Goal: Task Accomplishment & Management: Manage account settings

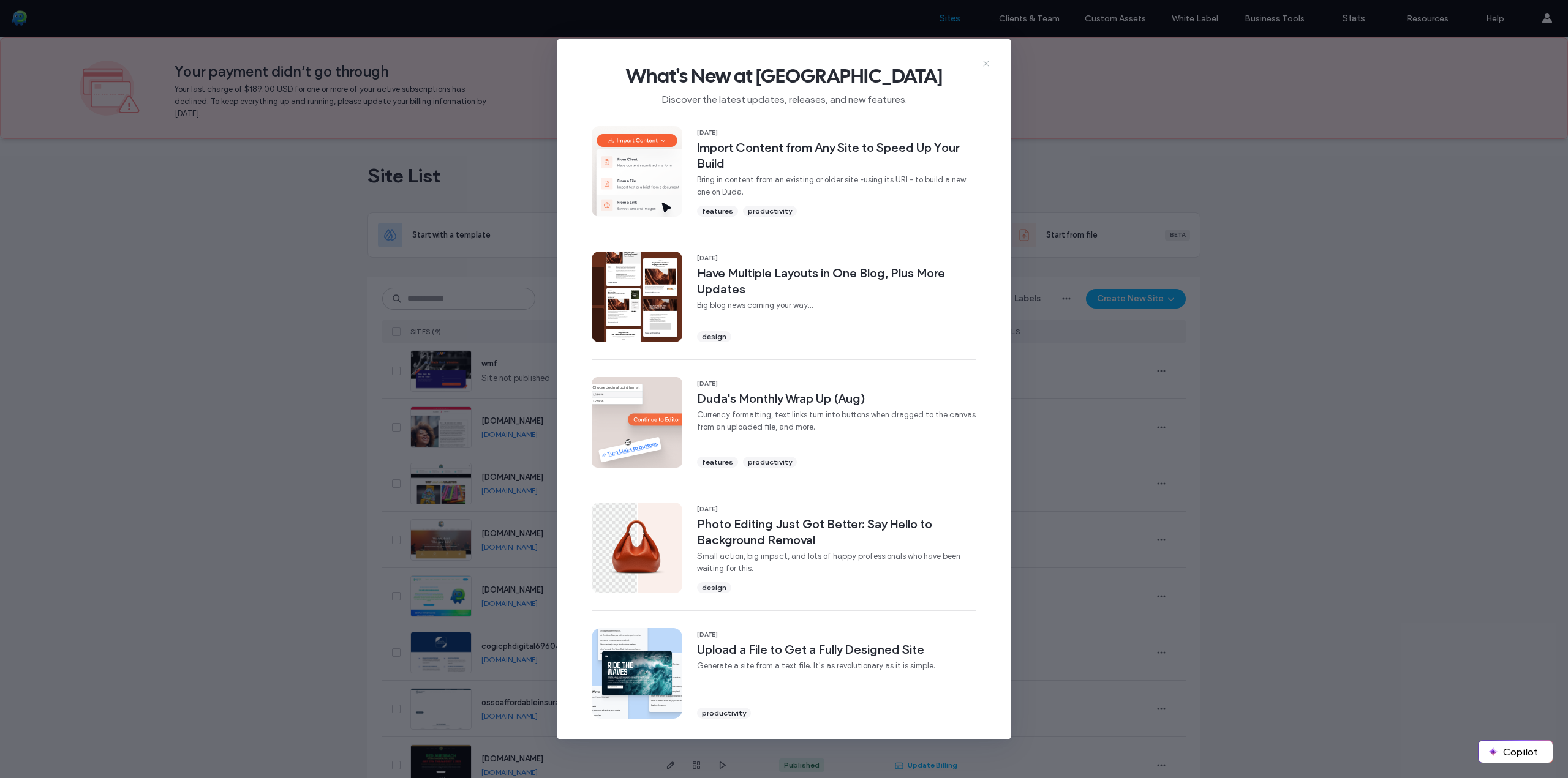
click at [989, 64] on icon at bounding box center [986, 63] width 10 height 10
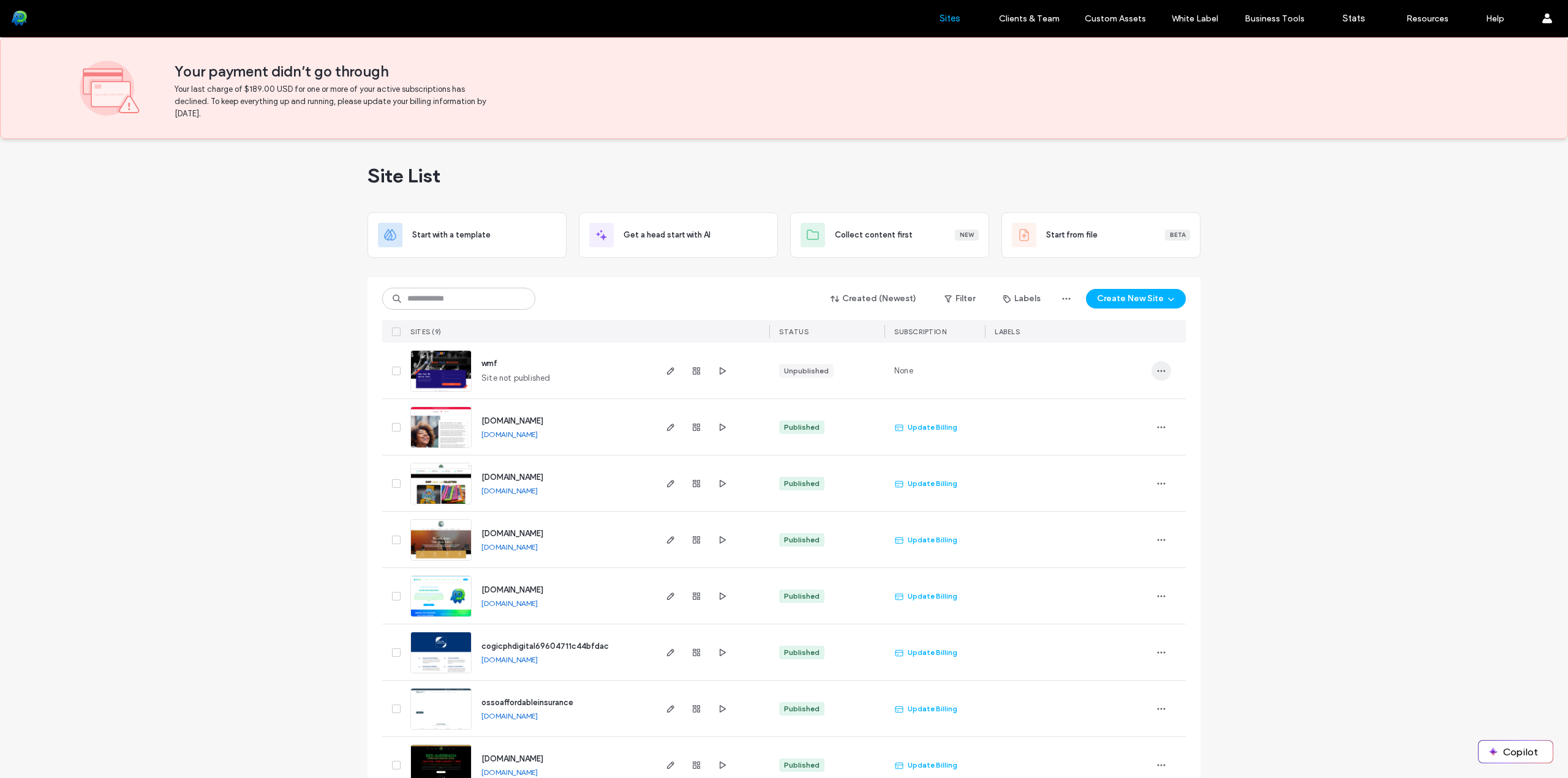
click at [1156, 370] on icon "button" at bounding box center [1161, 370] width 10 height 10
click at [667, 373] on use "button" at bounding box center [671, 371] width 8 height 8
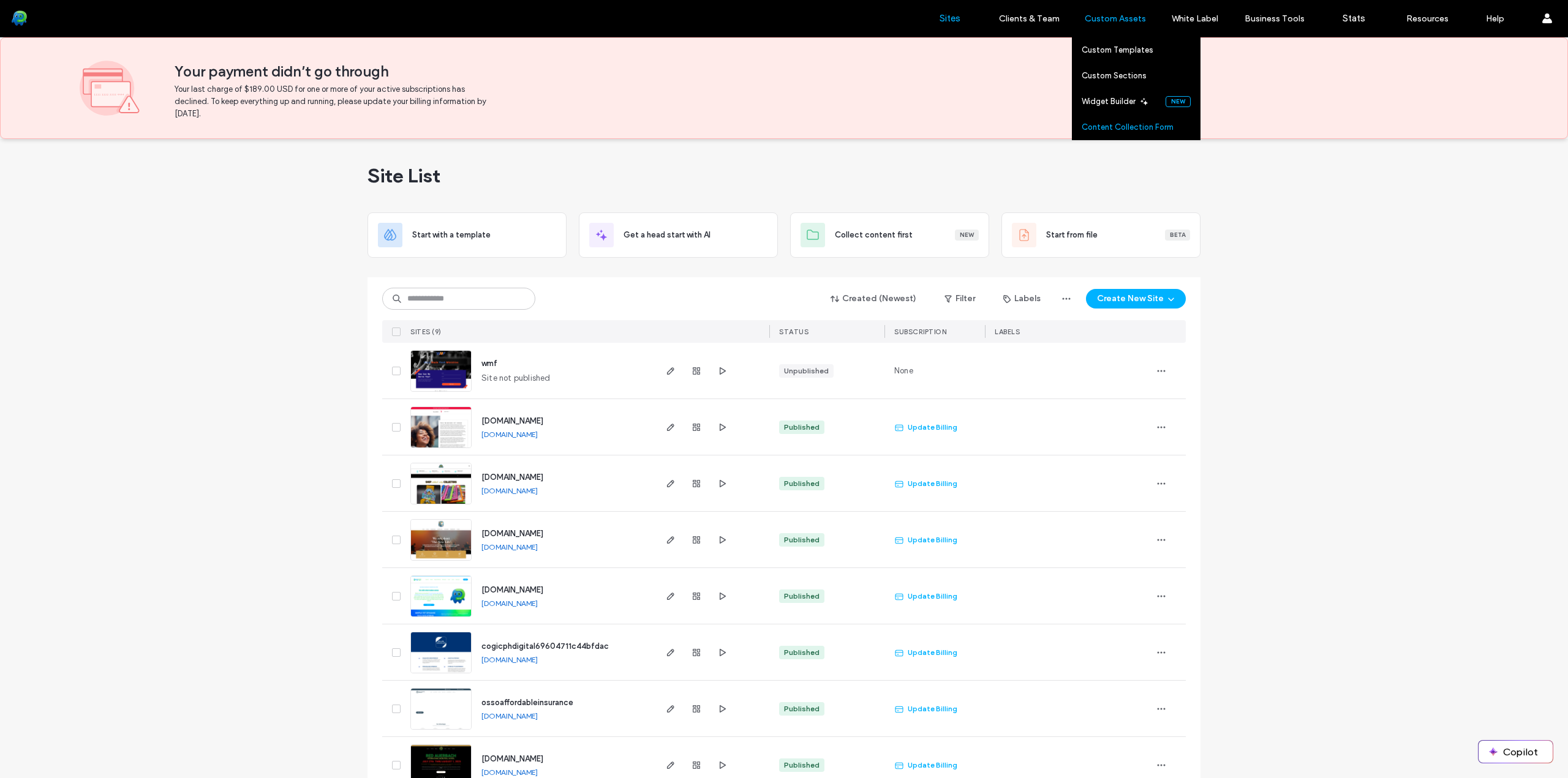
click at [1117, 127] on label "Content Collection Form" at bounding box center [1127, 127] width 92 height 9
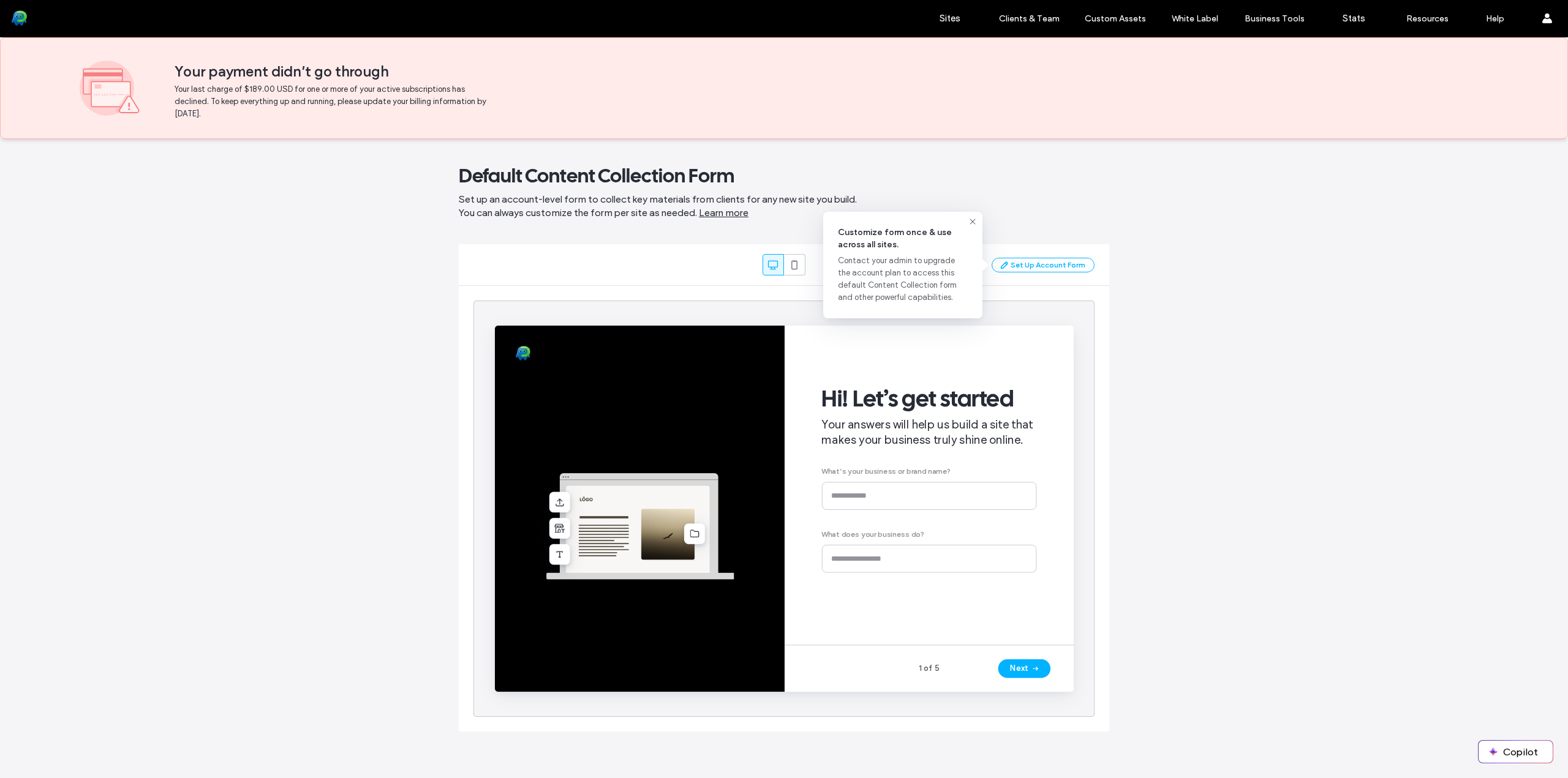
click at [1033, 266] on div "Set Up Account Form" at bounding box center [1043, 265] width 103 height 15
click at [1056, 689] on span "button" at bounding box center [1062, 686] width 12 height 18
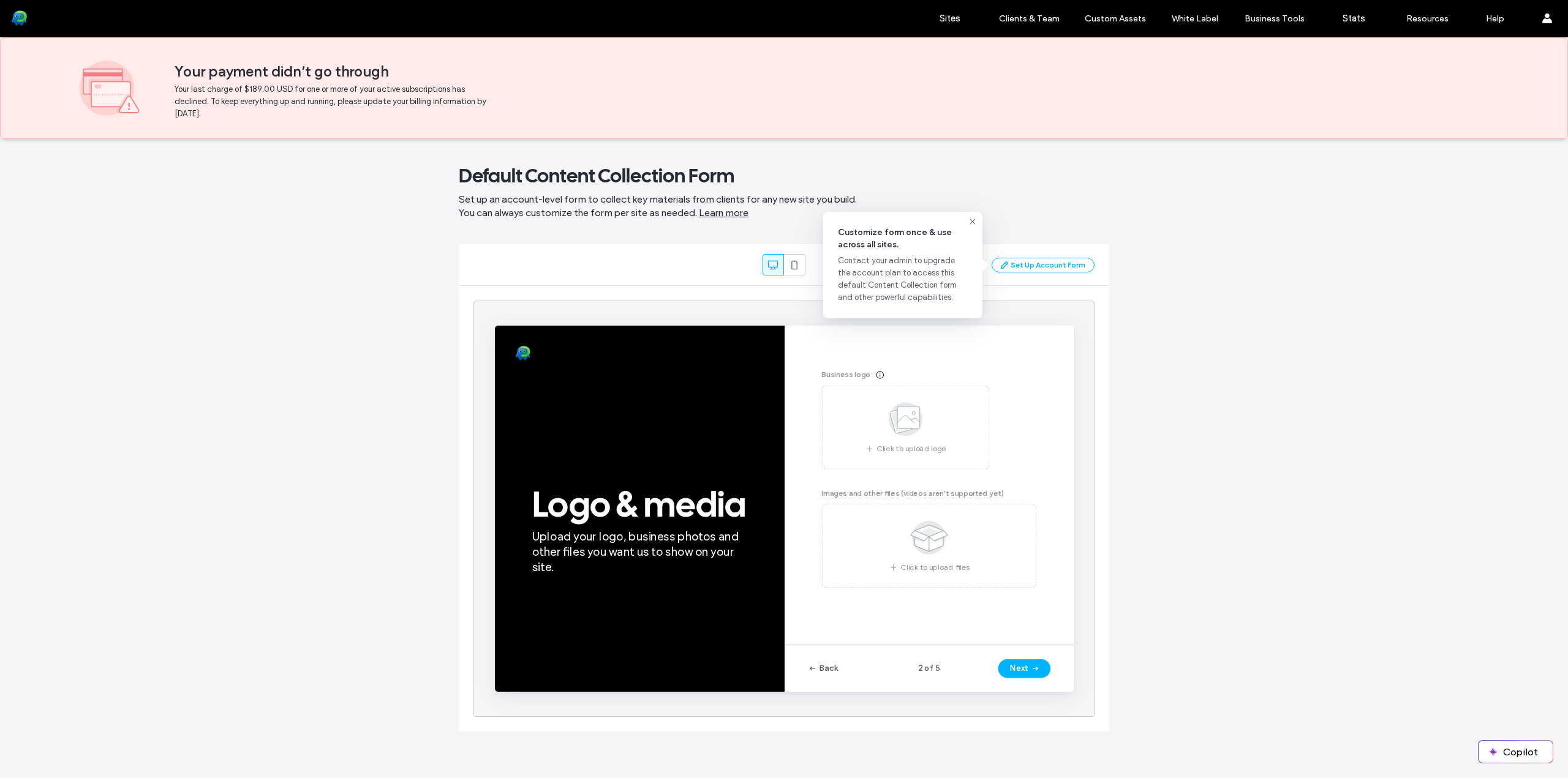
click at [1036, 266] on div "Set Up Account Form" at bounding box center [1043, 265] width 103 height 15
click at [1026, 267] on div "Set Up Account Form" at bounding box center [1043, 265] width 103 height 15
click at [1034, 264] on div "Set Up Account Form" at bounding box center [1043, 265] width 103 height 15
click at [1043, 675] on div "Back 2 of 5 Next" at bounding box center [951, 686] width 305 height 50
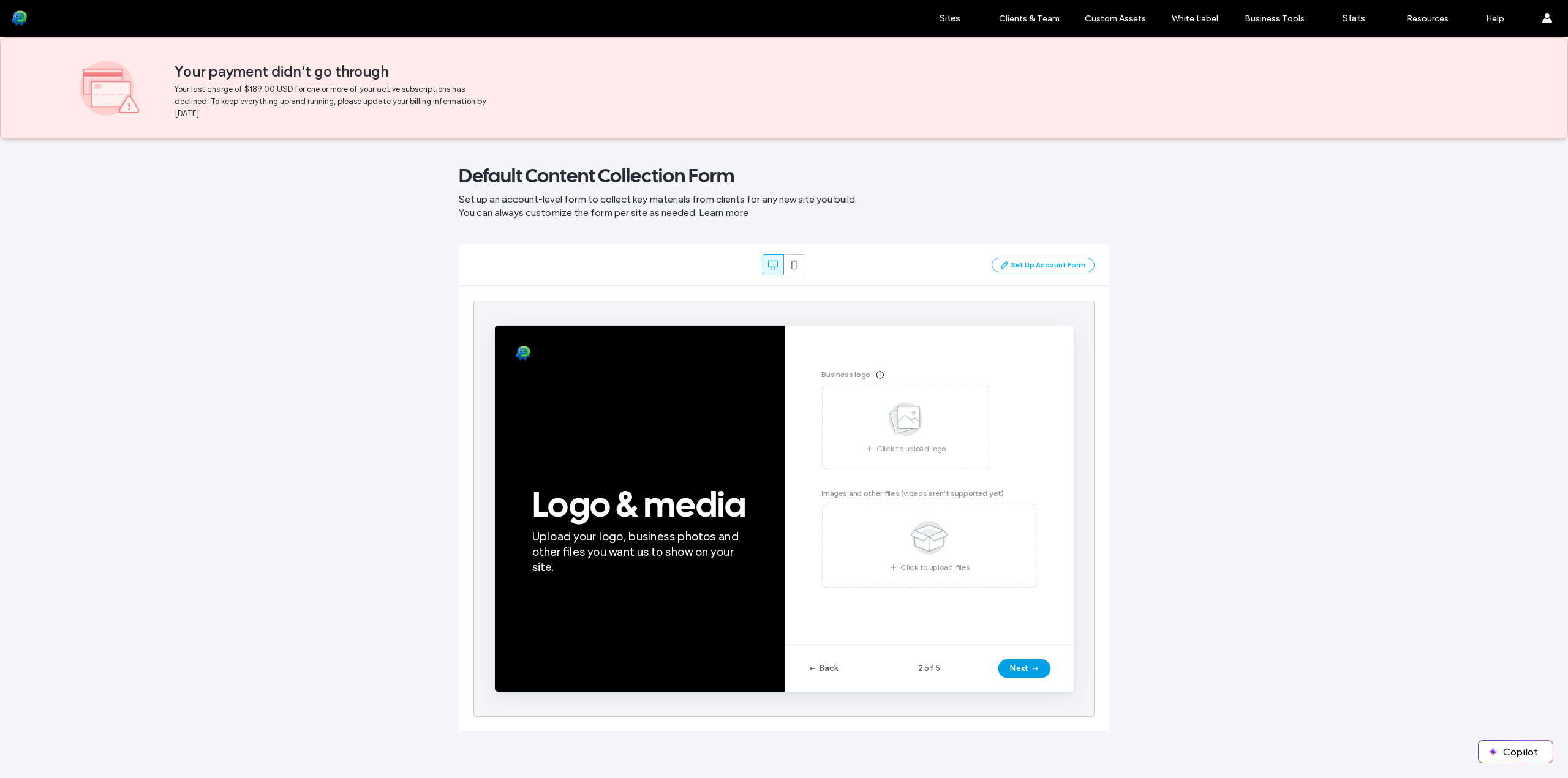
click at [1052, 685] on button "Next" at bounding box center [1052, 686] width 55 height 20
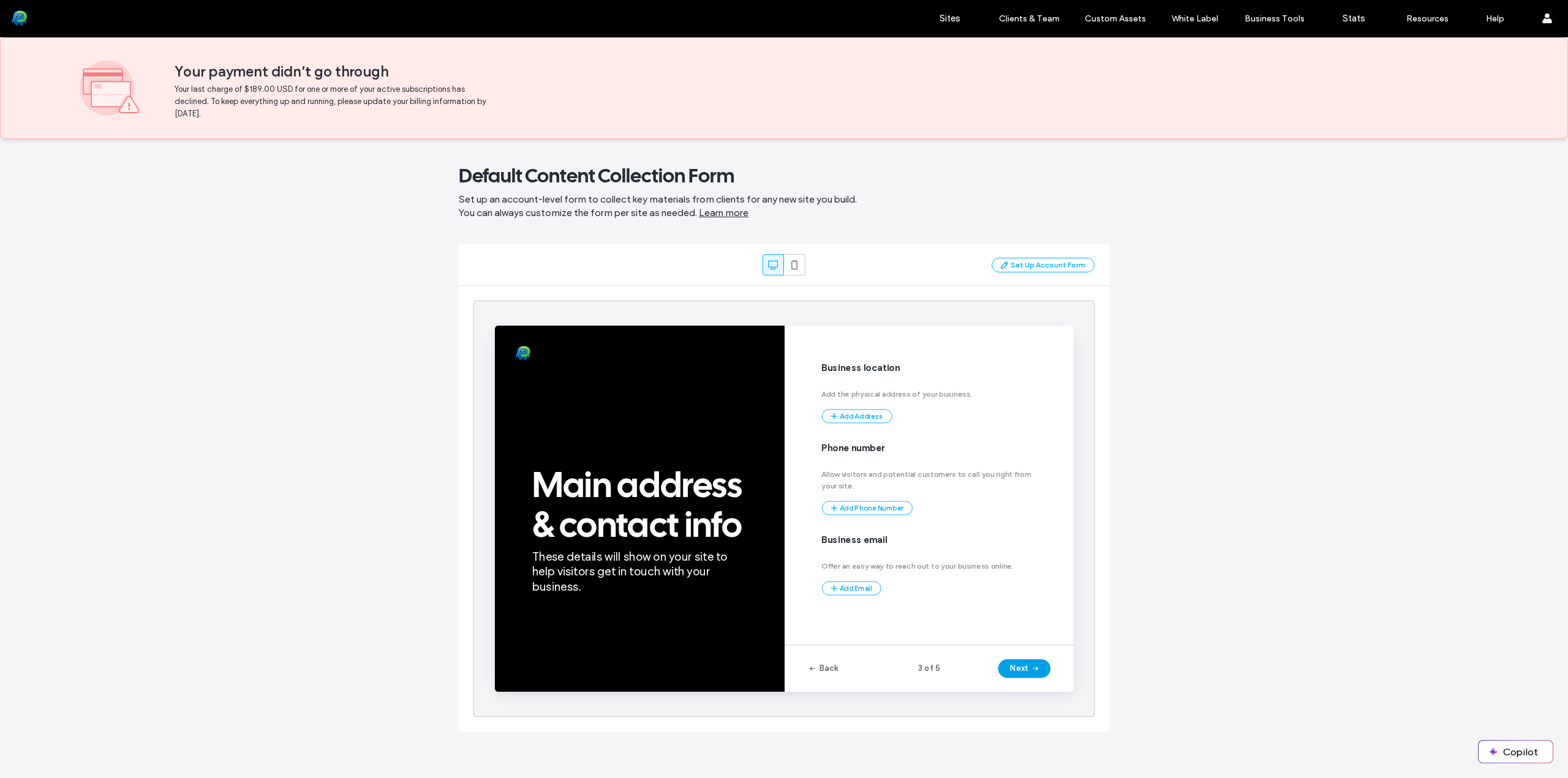
click at [1052, 685] on button "Next" at bounding box center [1052, 686] width 55 height 20
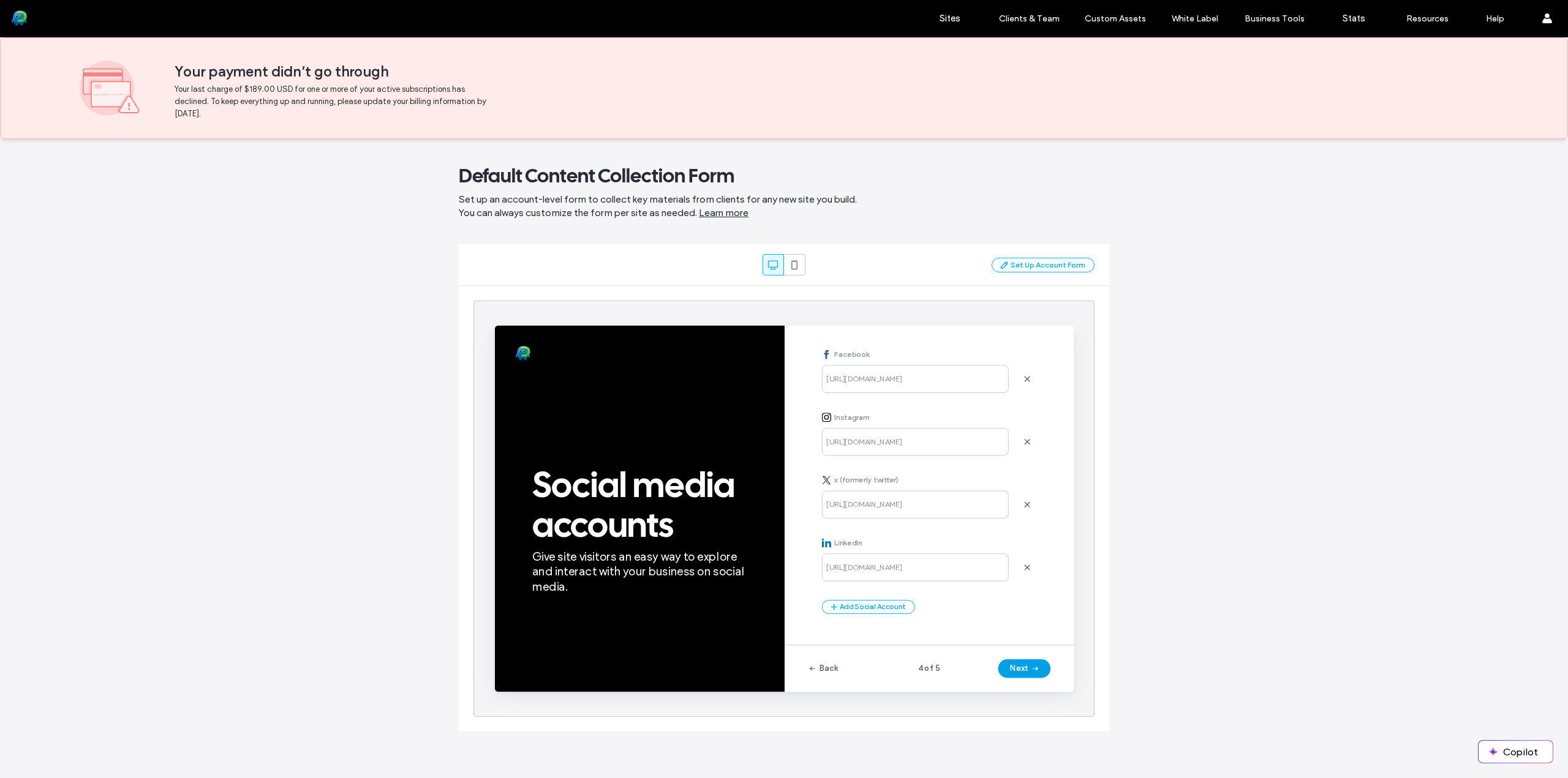
click at [1052, 685] on button "Next" at bounding box center [1052, 686] width 55 height 20
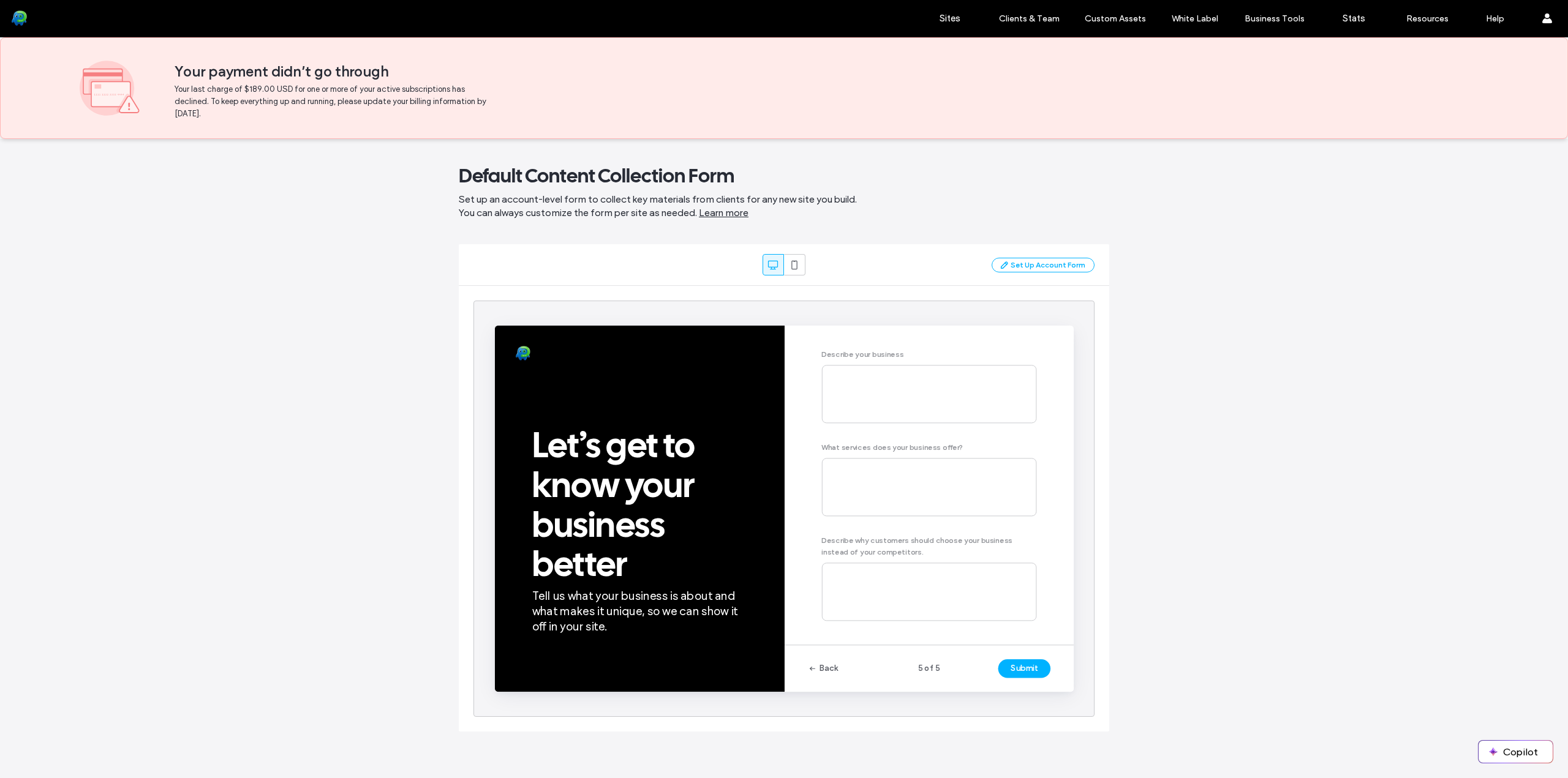
click at [1052, 685] on button "Submit" at bounding box center [1052, 686] width 55 height 20
click at [847, 685] on button "Back" at bounding box center [839, 686] width 32 height 20
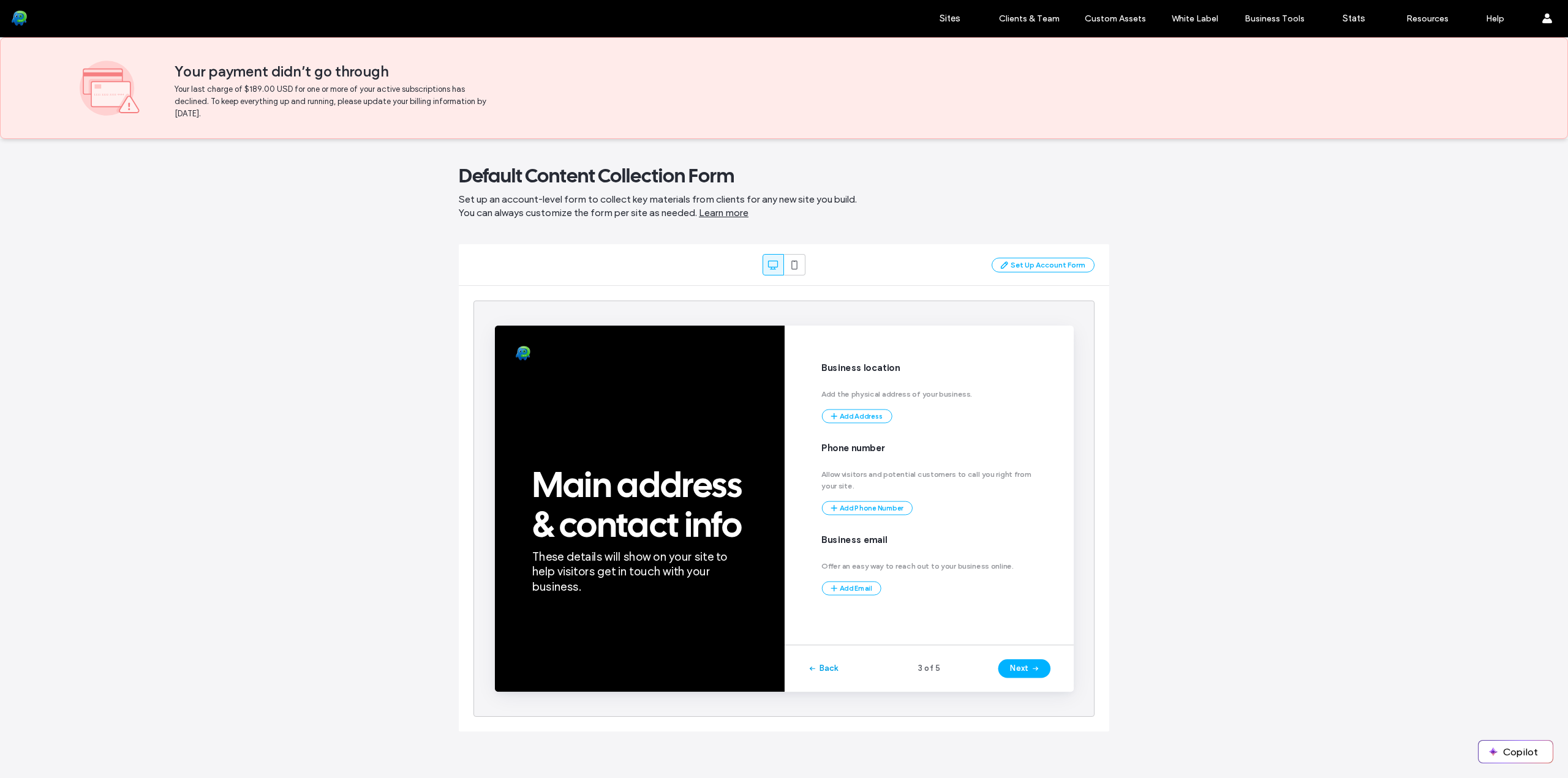
click at [845, 685] on button "Back" at bounding box center [839, 686] width 32 height 20
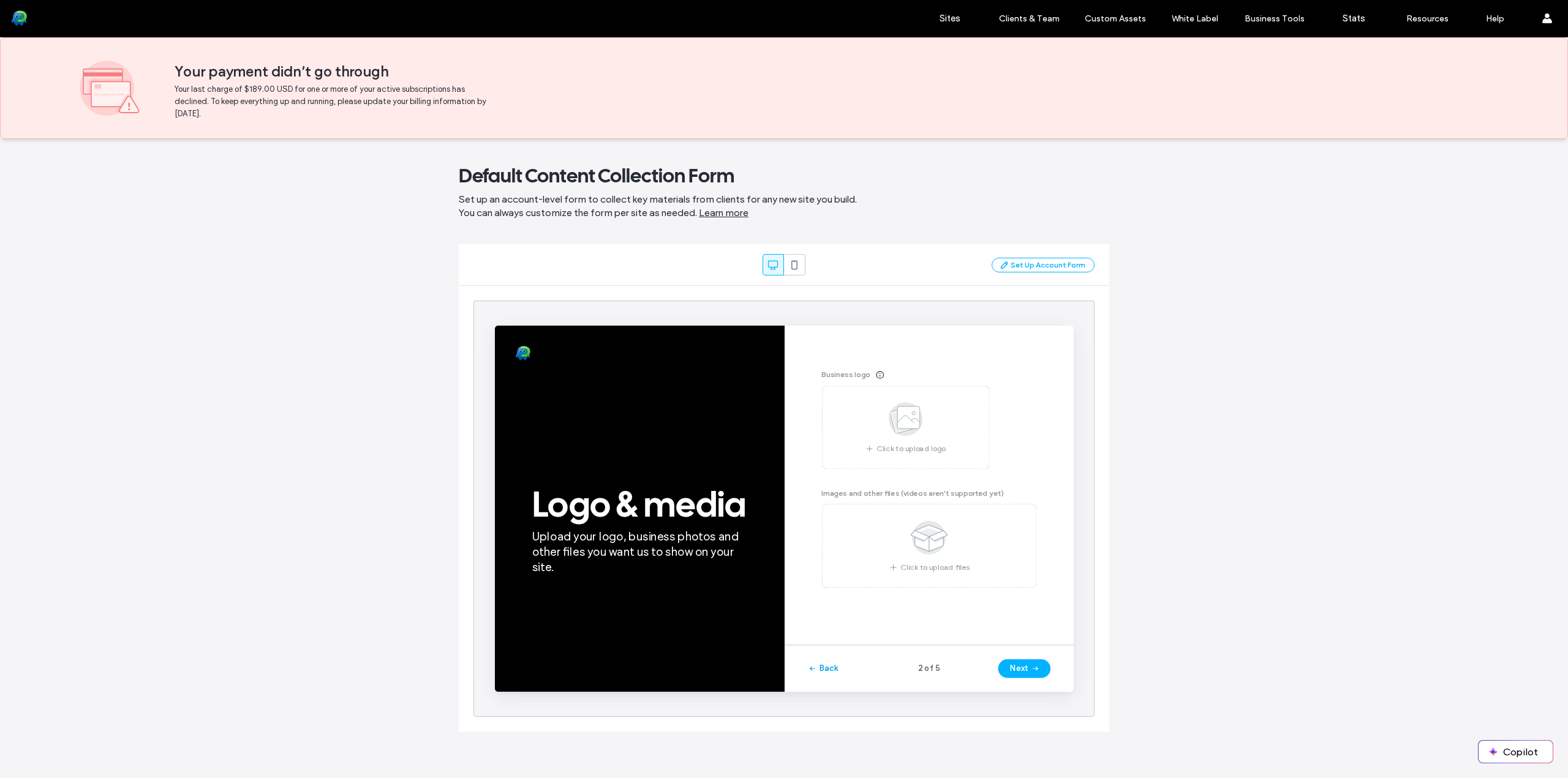
click at [845, 685] on button "Back" at bounding box center [839, 686] width 32 height 20
click at [845, 685] on div "Back 2 of 5 Next" at bounding box center [951, 686] width 305 height 50
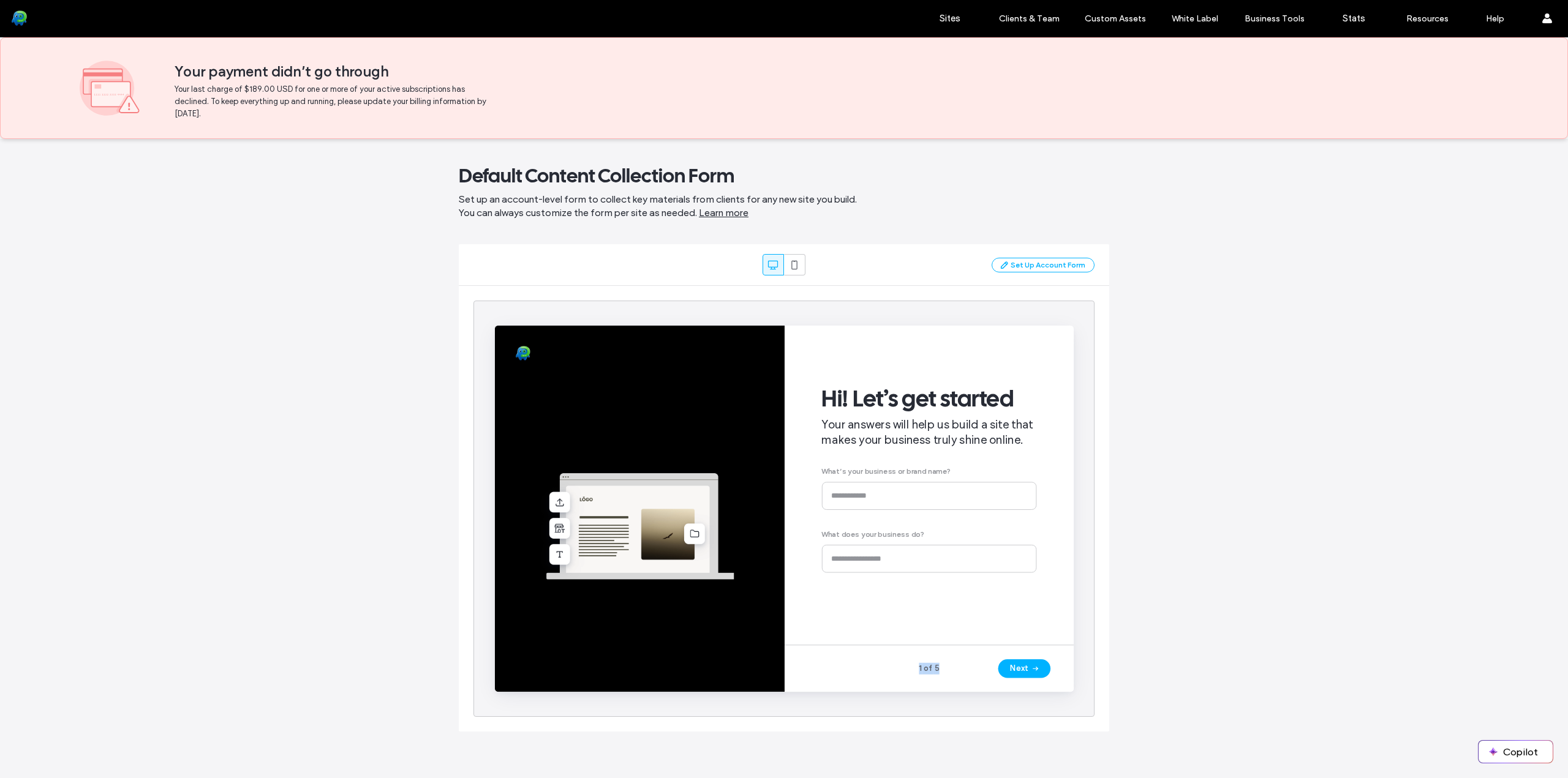
click at [845, 685] on div "1 of 5 Next" at bounding box center [951, 686] width 305 height 50
click at [1066, 267] on div "Set Up Account Form" at bounding box center [1043, 265] width 103 height 15
click at [1065, 267] on div "Set Up Account Form" at bounding box center [1043, 265] width 103 height 15
click at [976, 223] on icon at bounding box center [972, 221] width 10 height 10
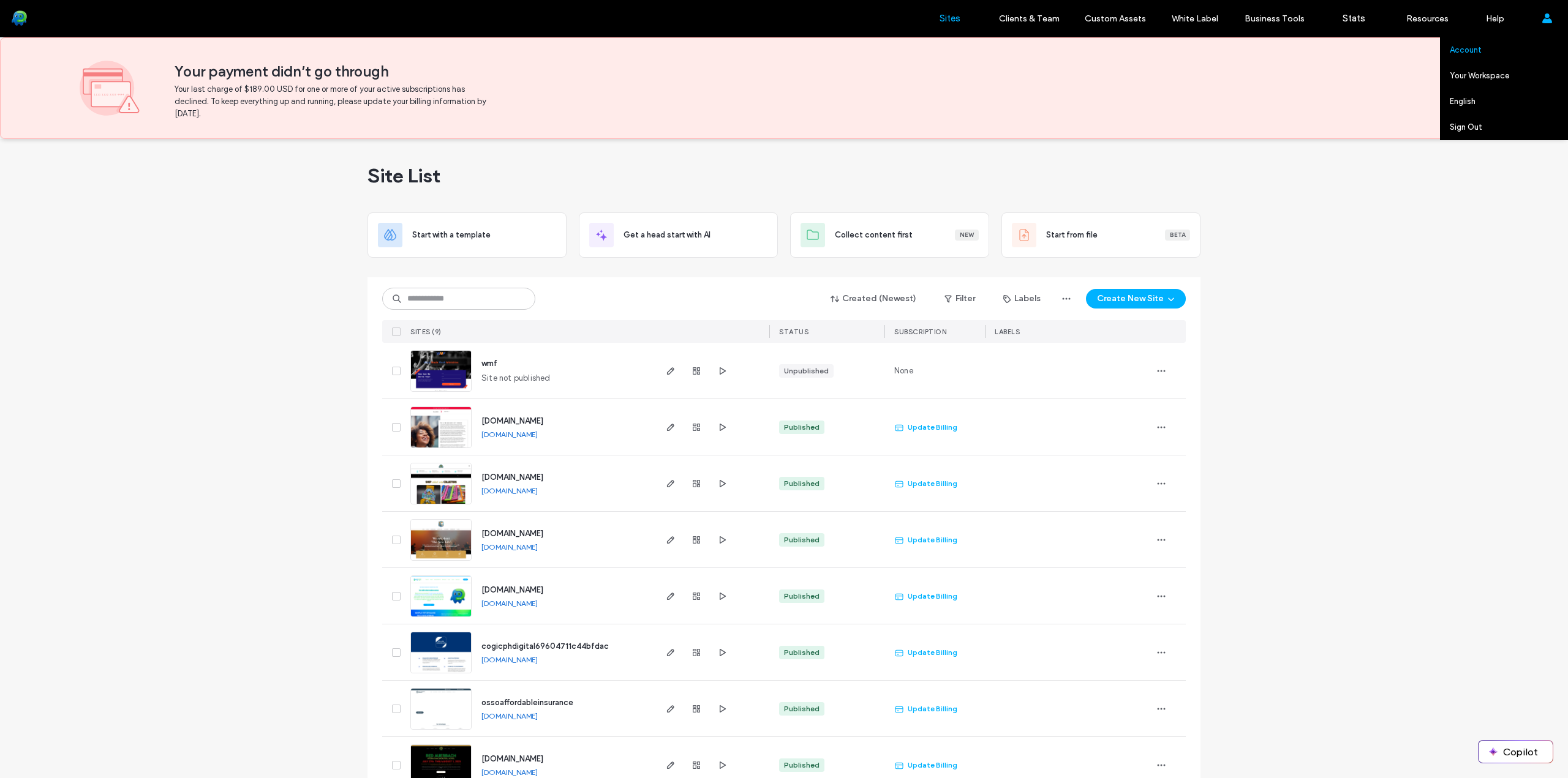
click at [1505, 45] on link "Account" at bounding box center [1508, 50] width 118 height 25
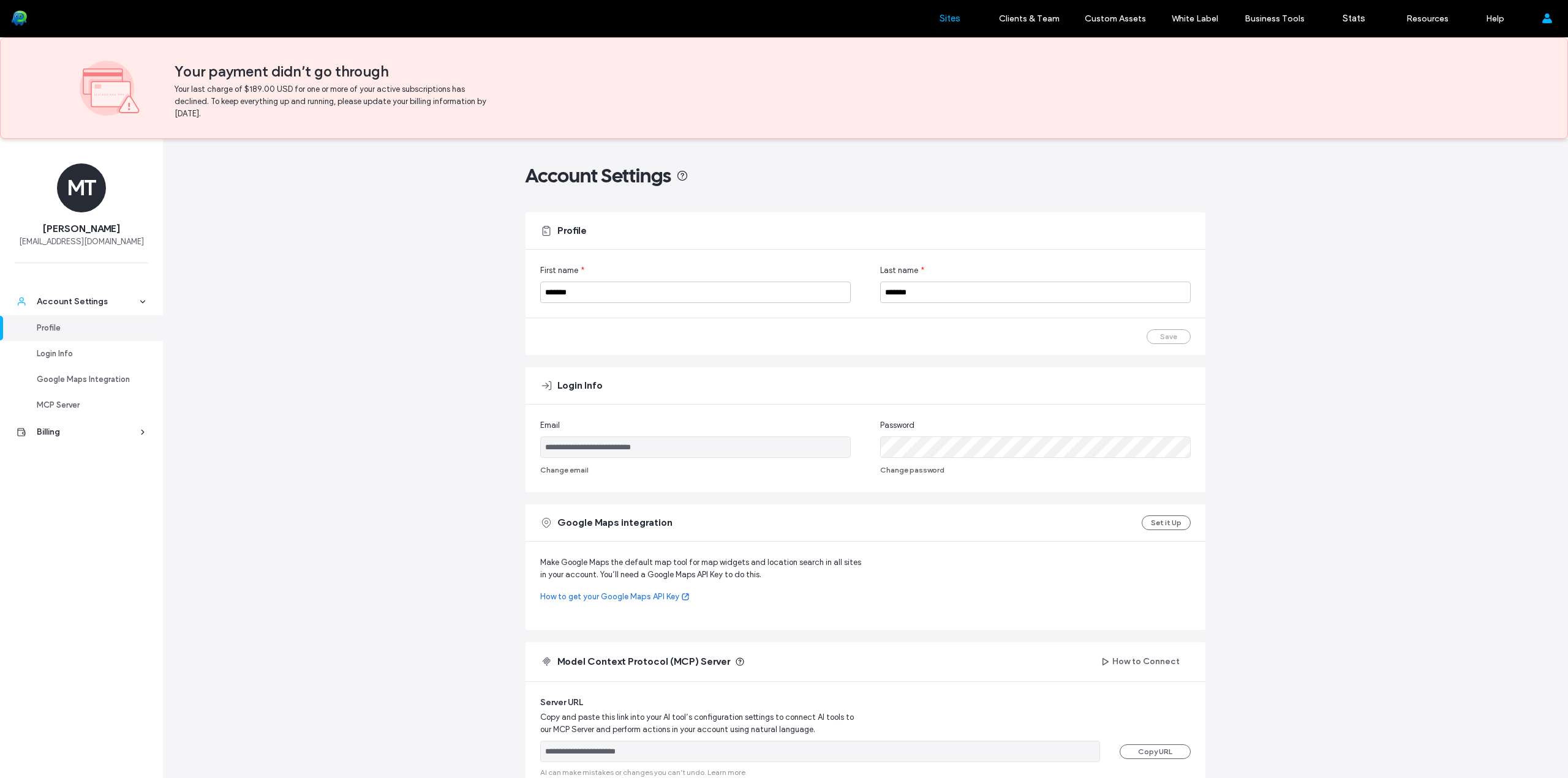
click at [952, 26] on link "Sites" at bounding box center [949, 18] width 73 height 37
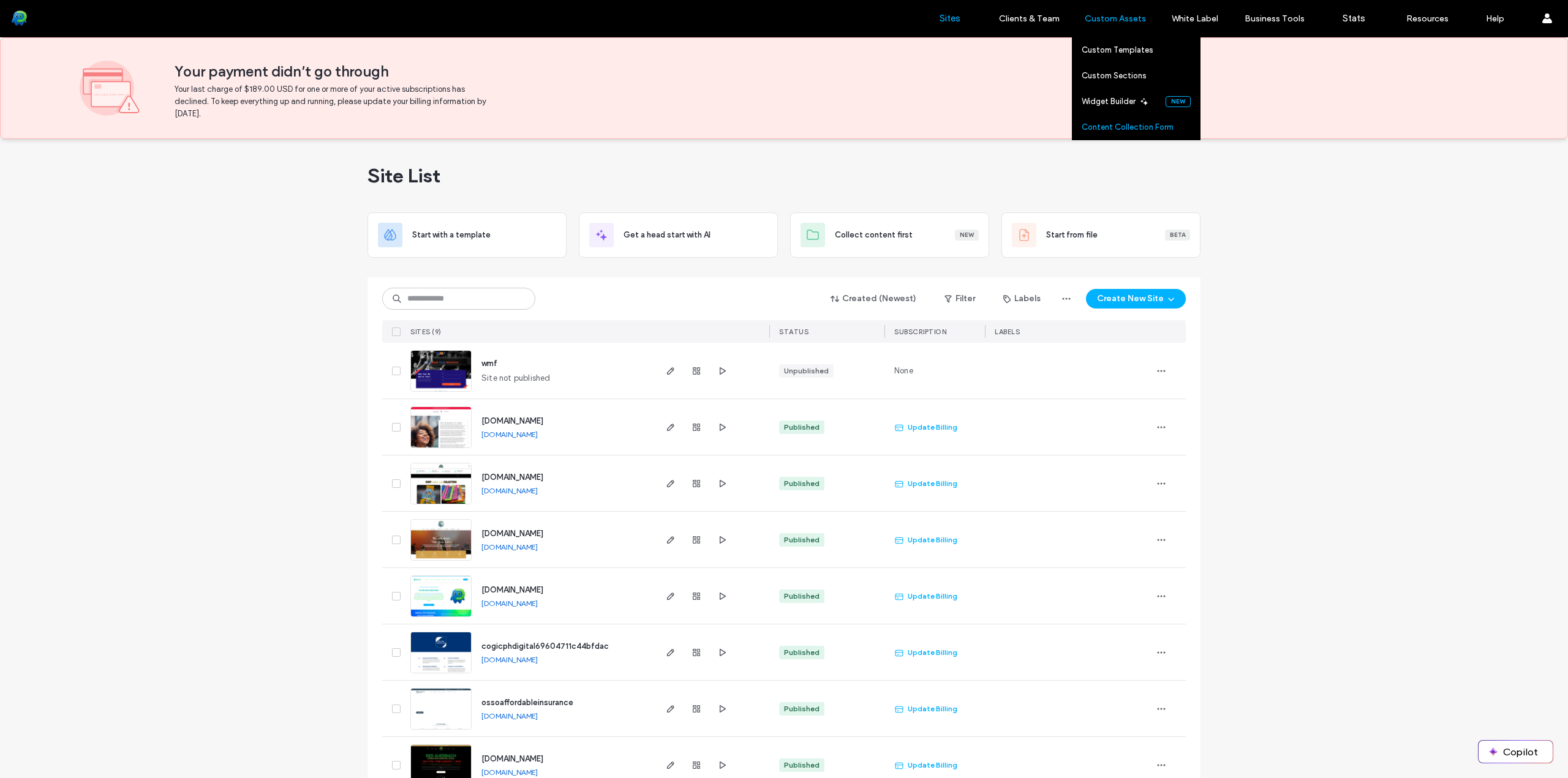
click at [1104, 127] on label "Content Collection Form" at bounding box center [1127, 127] width 92 height 9
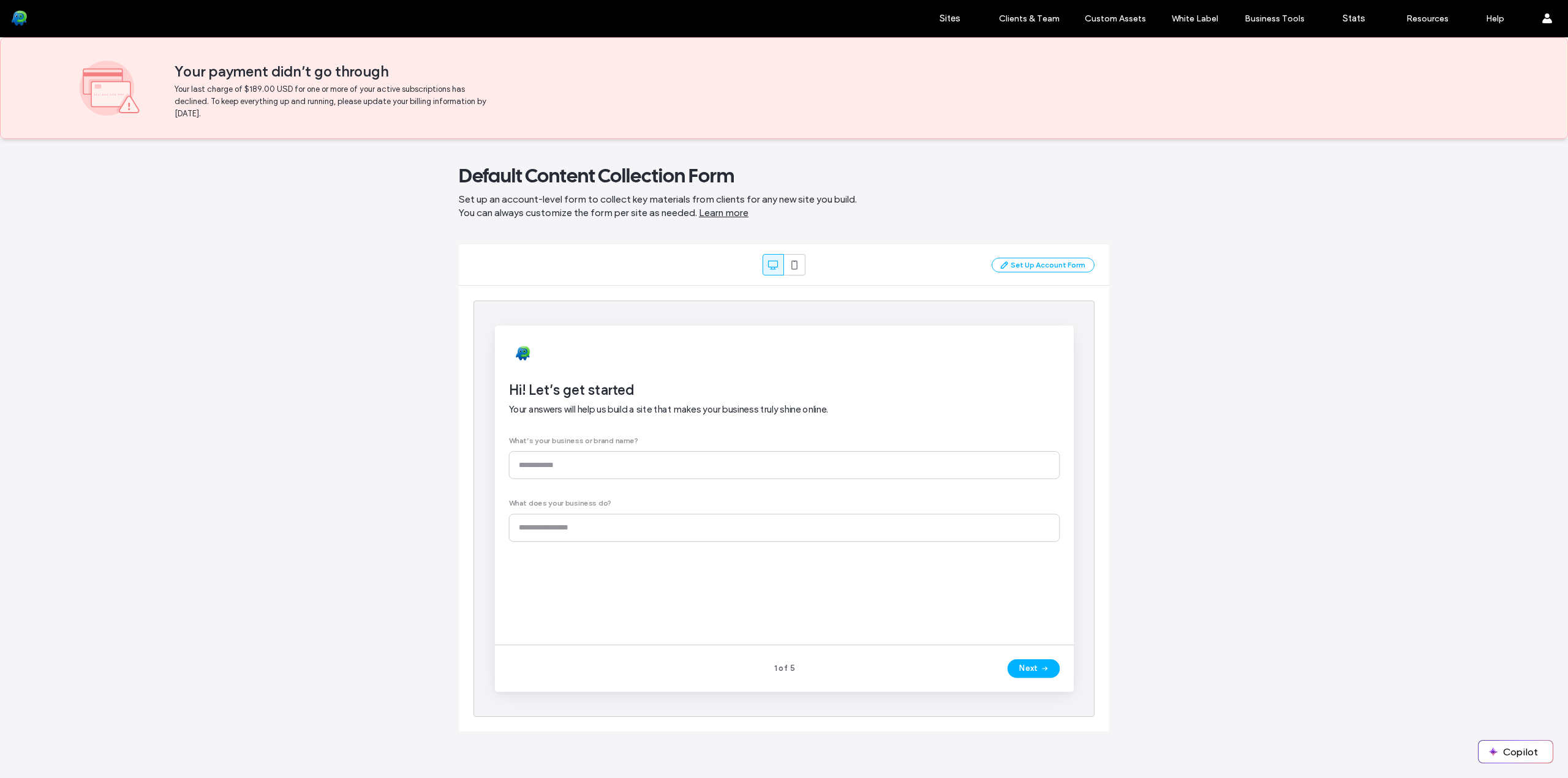
click at [1049, 266] on div "Set Up Account Form" at bounding box center [1043, 265] width 103 height 15
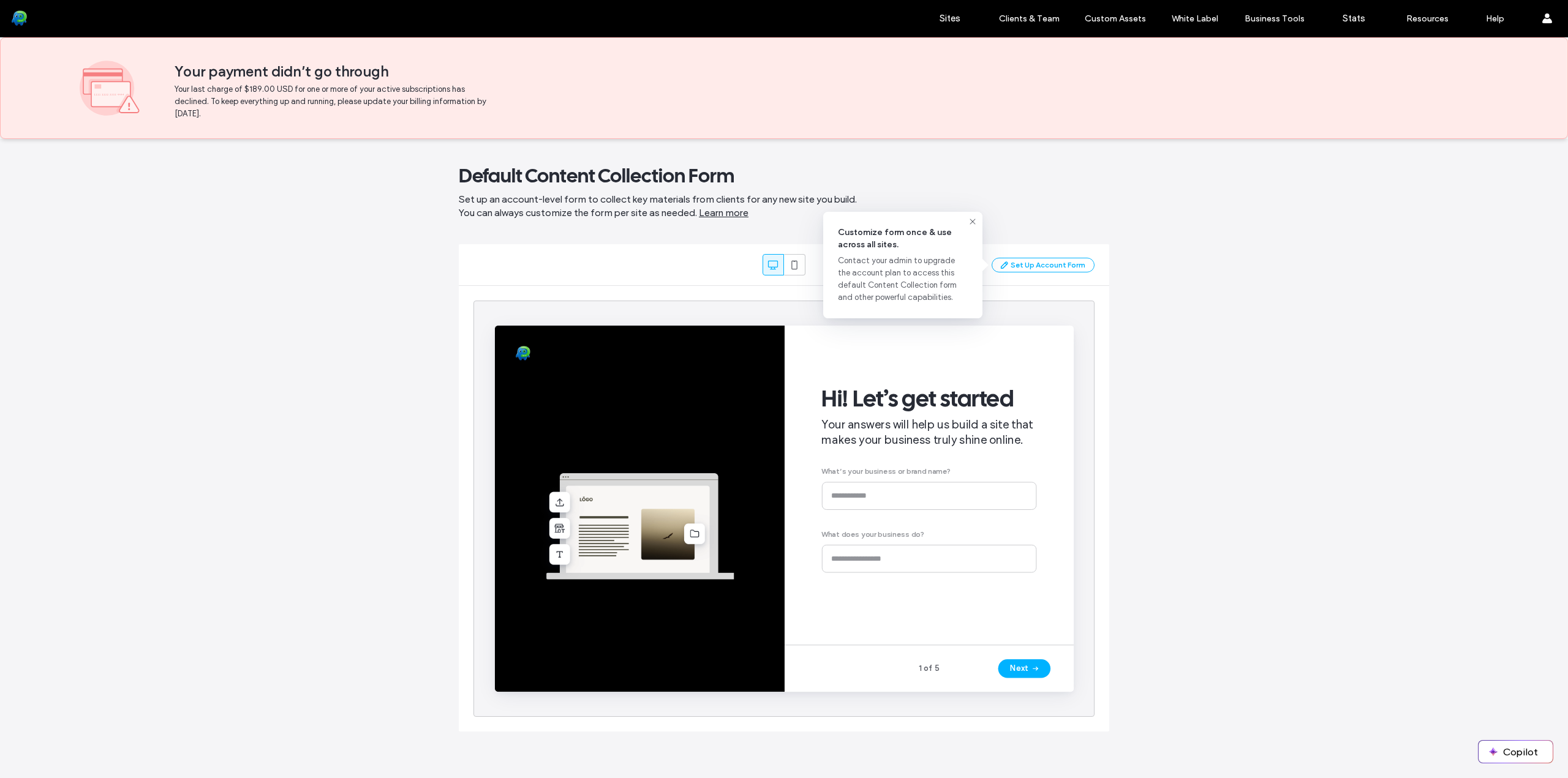
click at [1041, 262] on div "Set Up Account Form" at bounding box center [1043, 265] width 103 height 15
click at [945, 14] on label "Sites" at bounding box center [949, 18] width 21 height 11
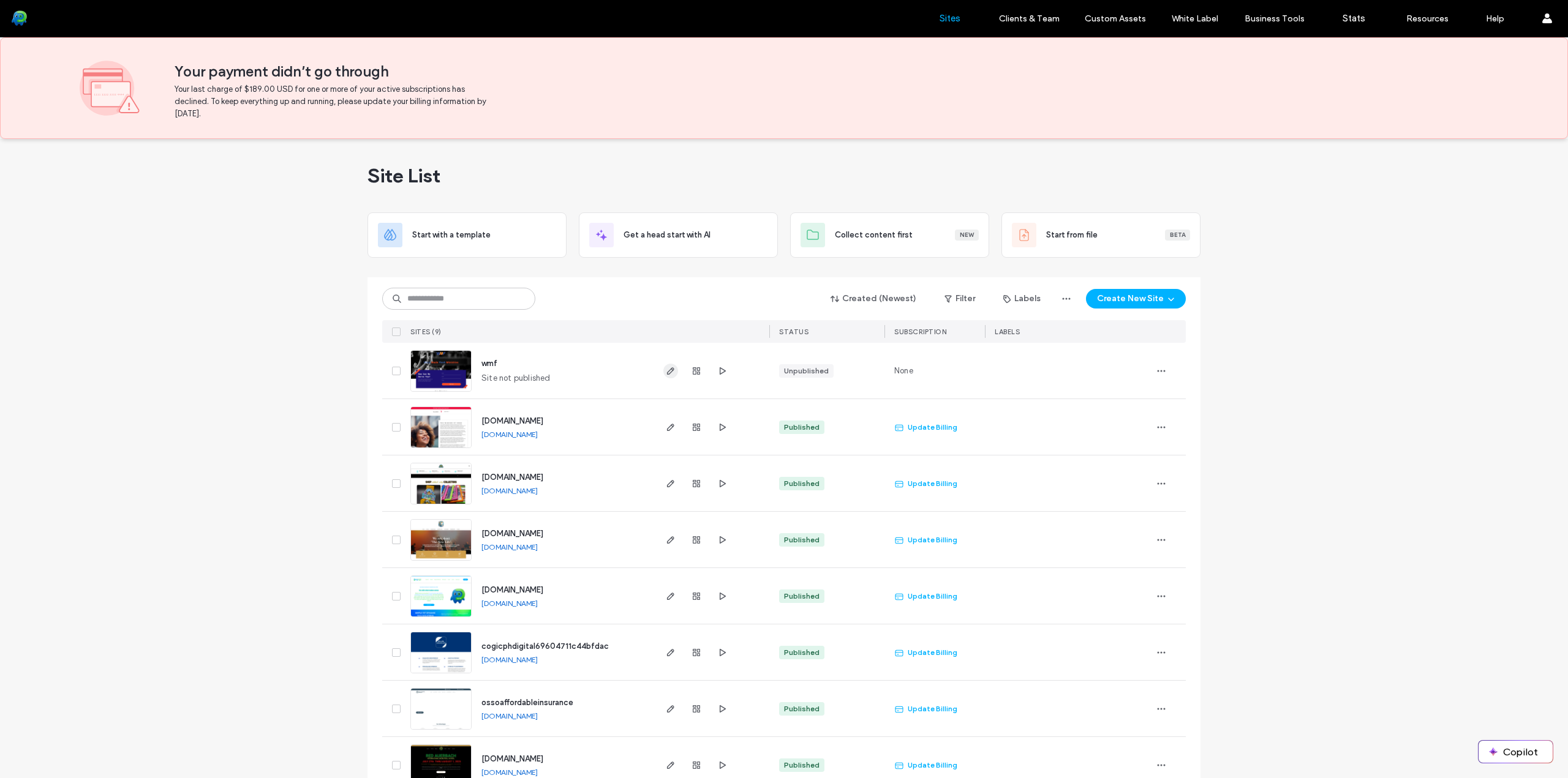
click at [671, 368] on span "button" at bounding box center [670, 370] width 15 height 15
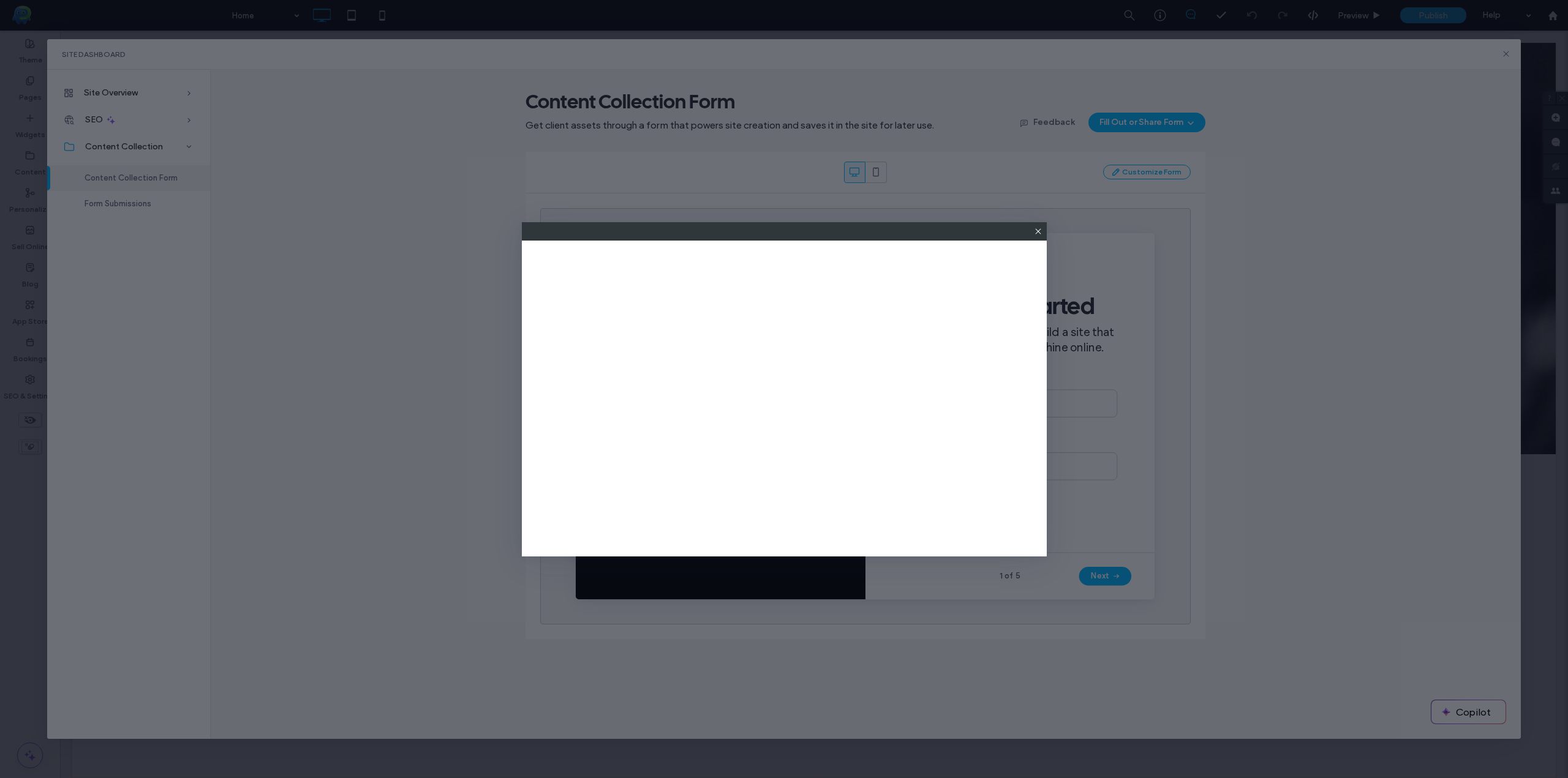
click at [1036, 234] on icon at bounding box center [1038, 231] width 10 height 10
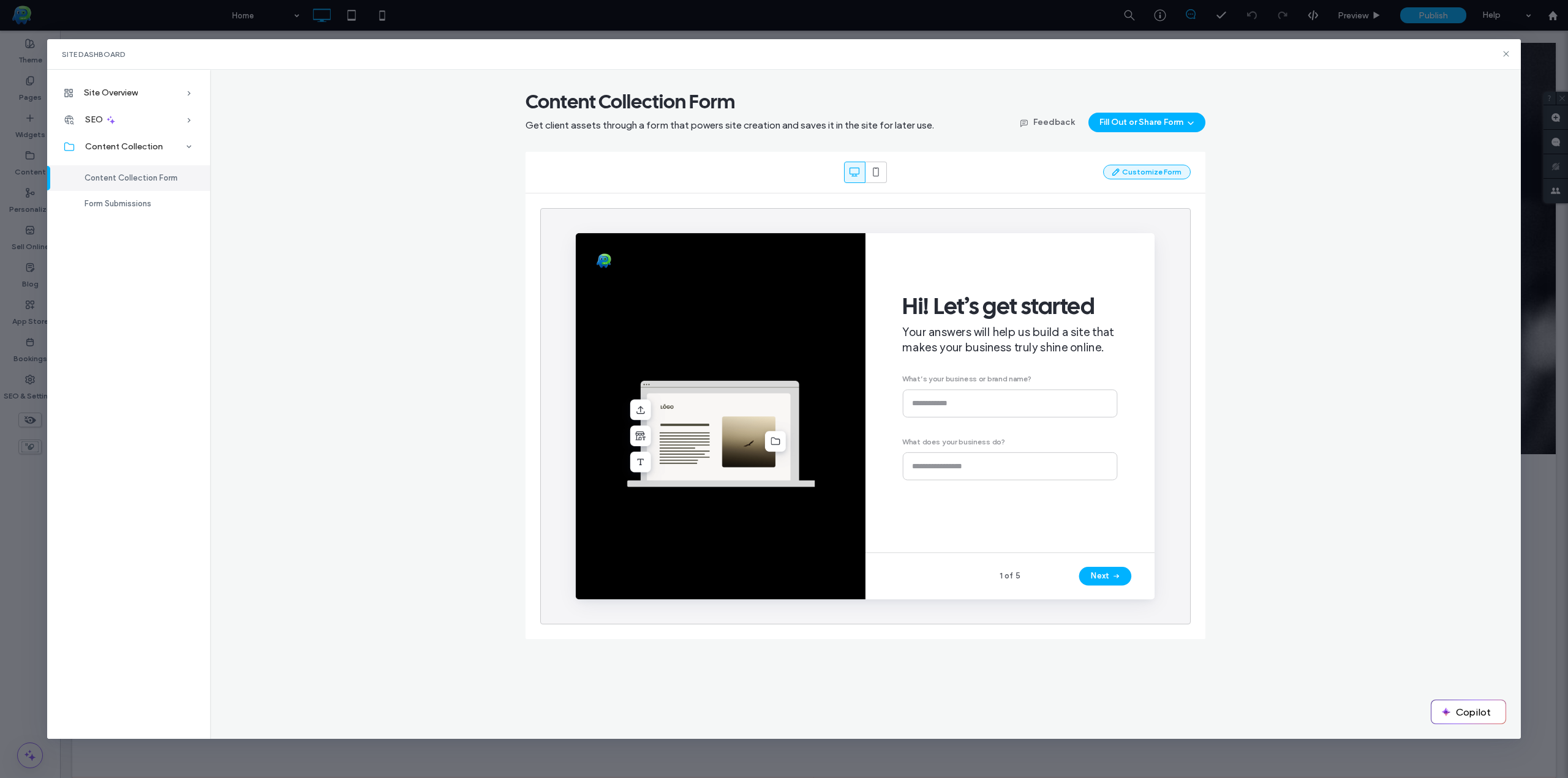
click at [1162, 167] on button "Customize Form" at bounding box center [1146, 172] width 88 height 15
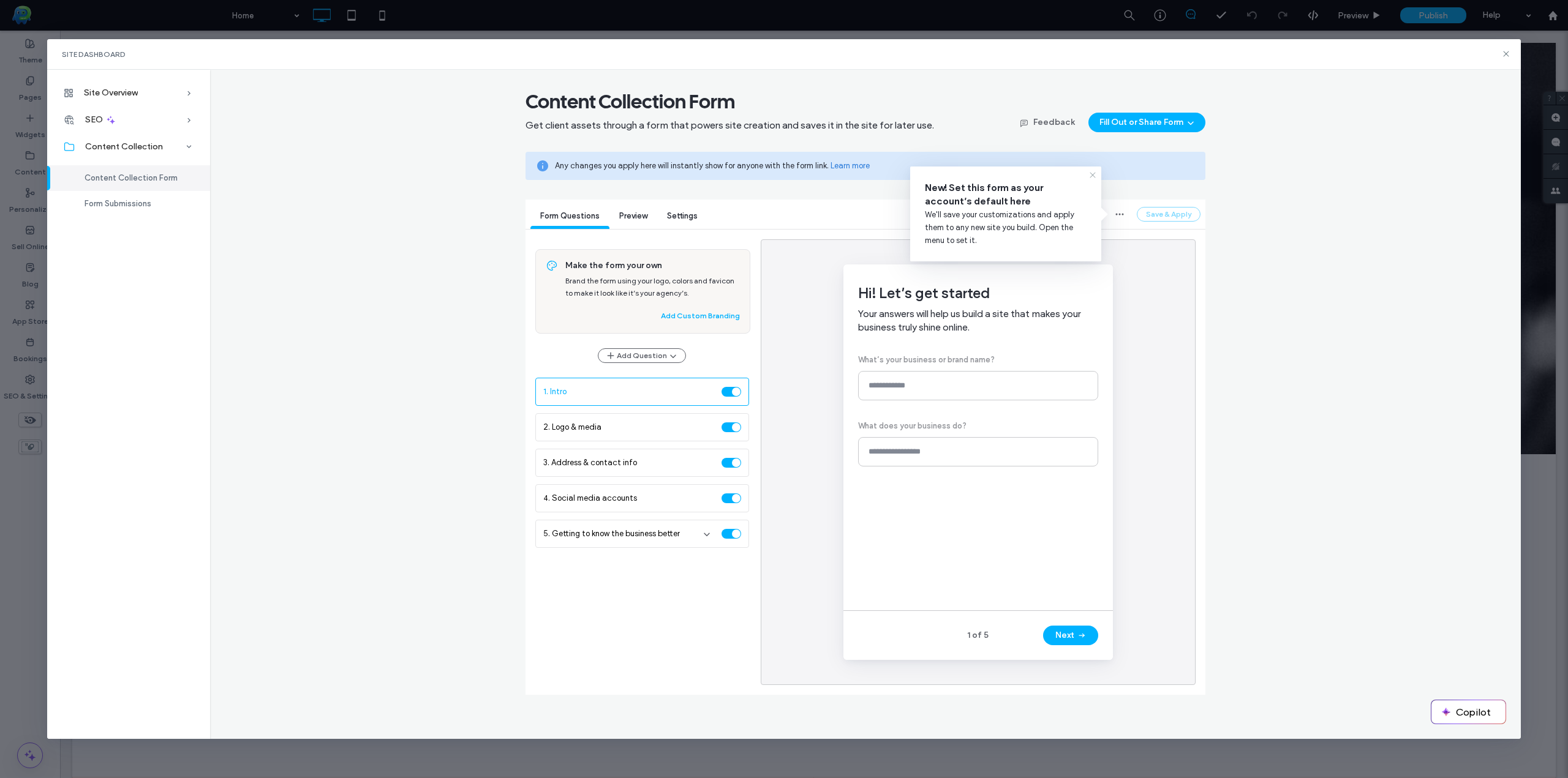
click at [1091, 174] on icon at bounding box center [1092, 175] width 10 height 10
click at [687, 216] on span "Settings" at bounding box center [682, 216] width 31 height 9
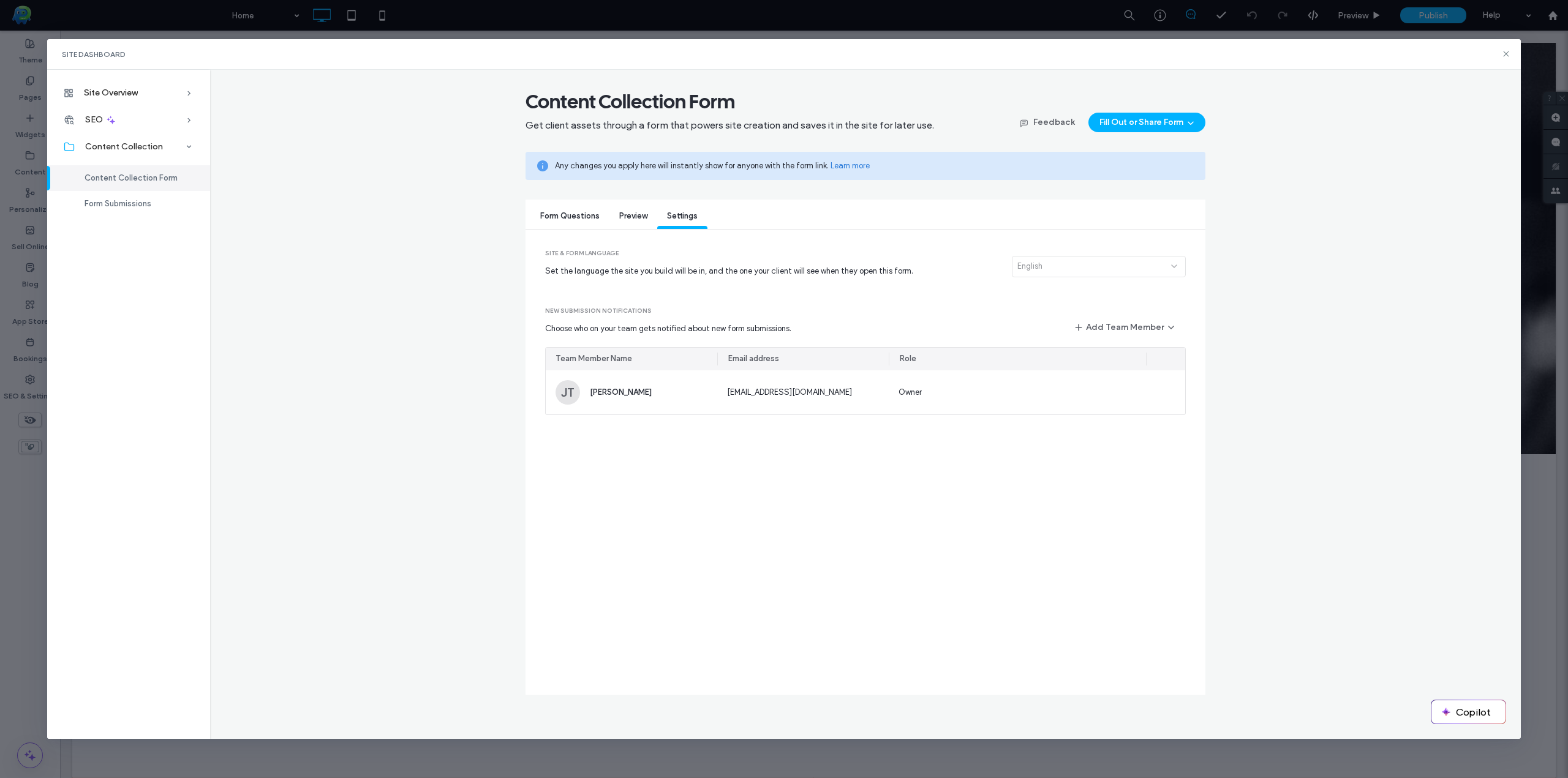
click at [639, 208] on div "Preview" at bounding box center [633, 217] width 48 height 24
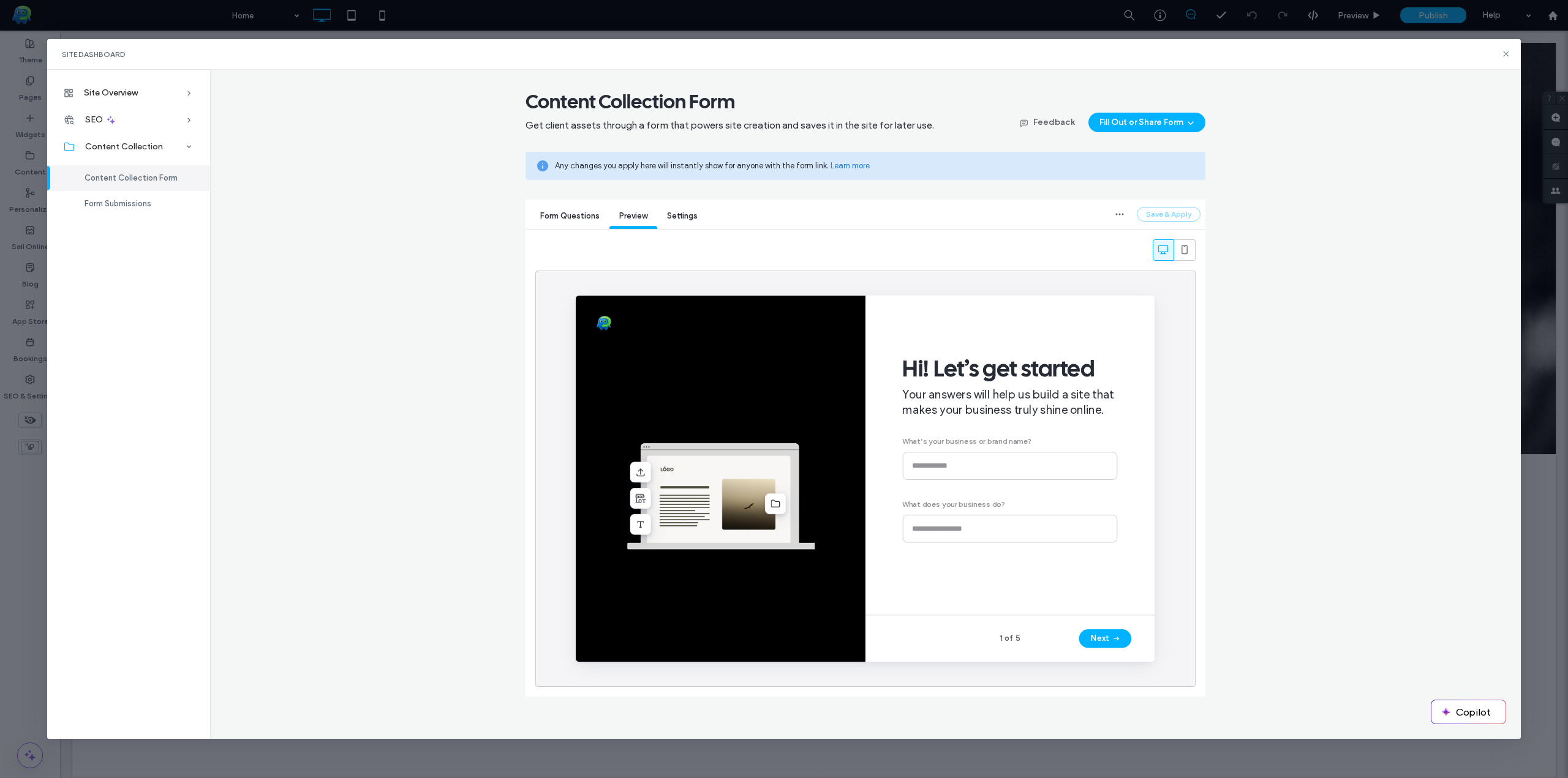
click at [579, 218] on span "Form Questions" at bounding box center [570, 216] width 60 height 9
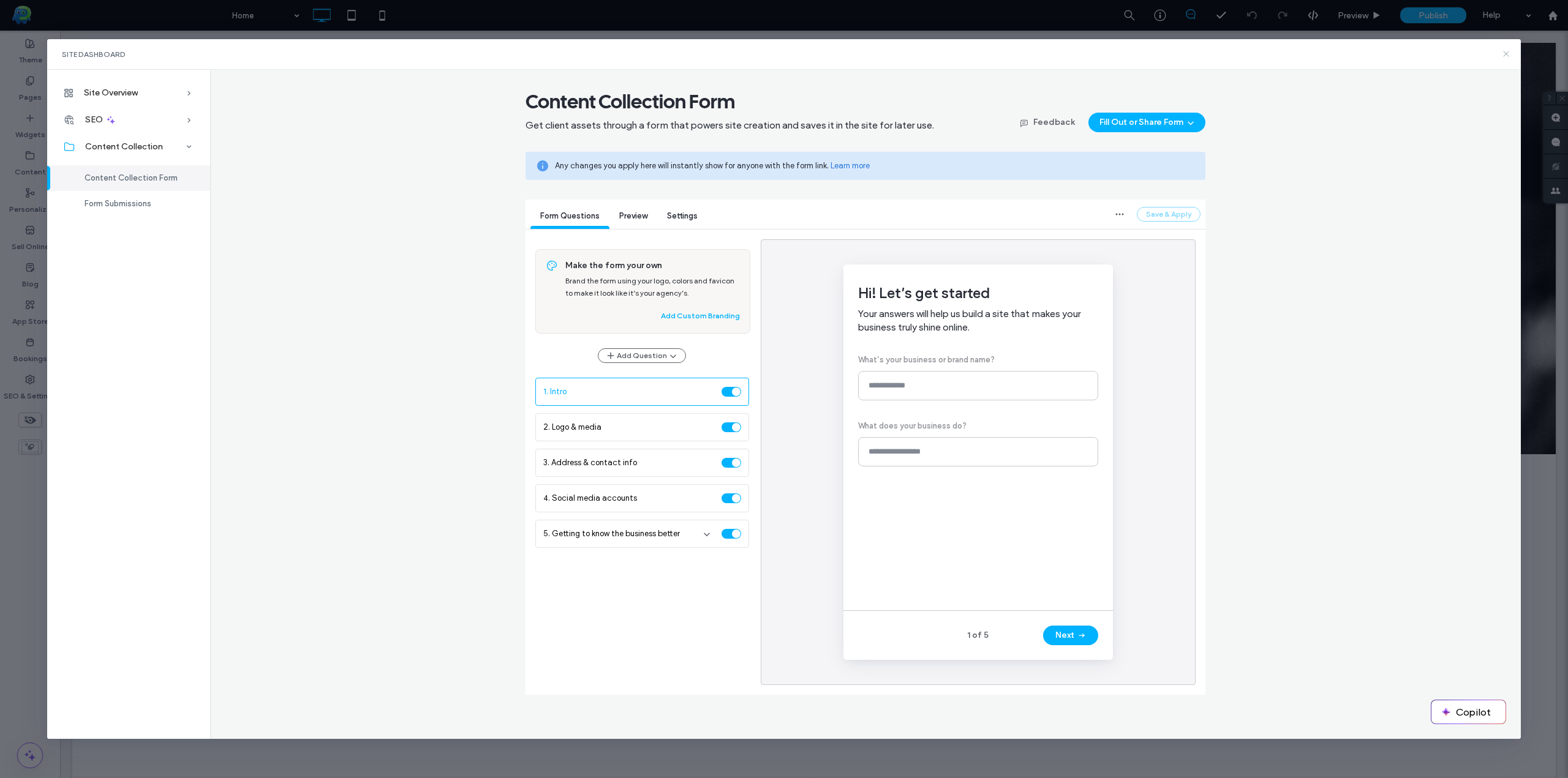
drag, startPoint x: 1506, startPoint y: 55, endPoint x: 1403, endPoint y: 36, distance: 104.7
click at [1506, 55] on icon at bounding box center [1505, 53] width 10 height 10
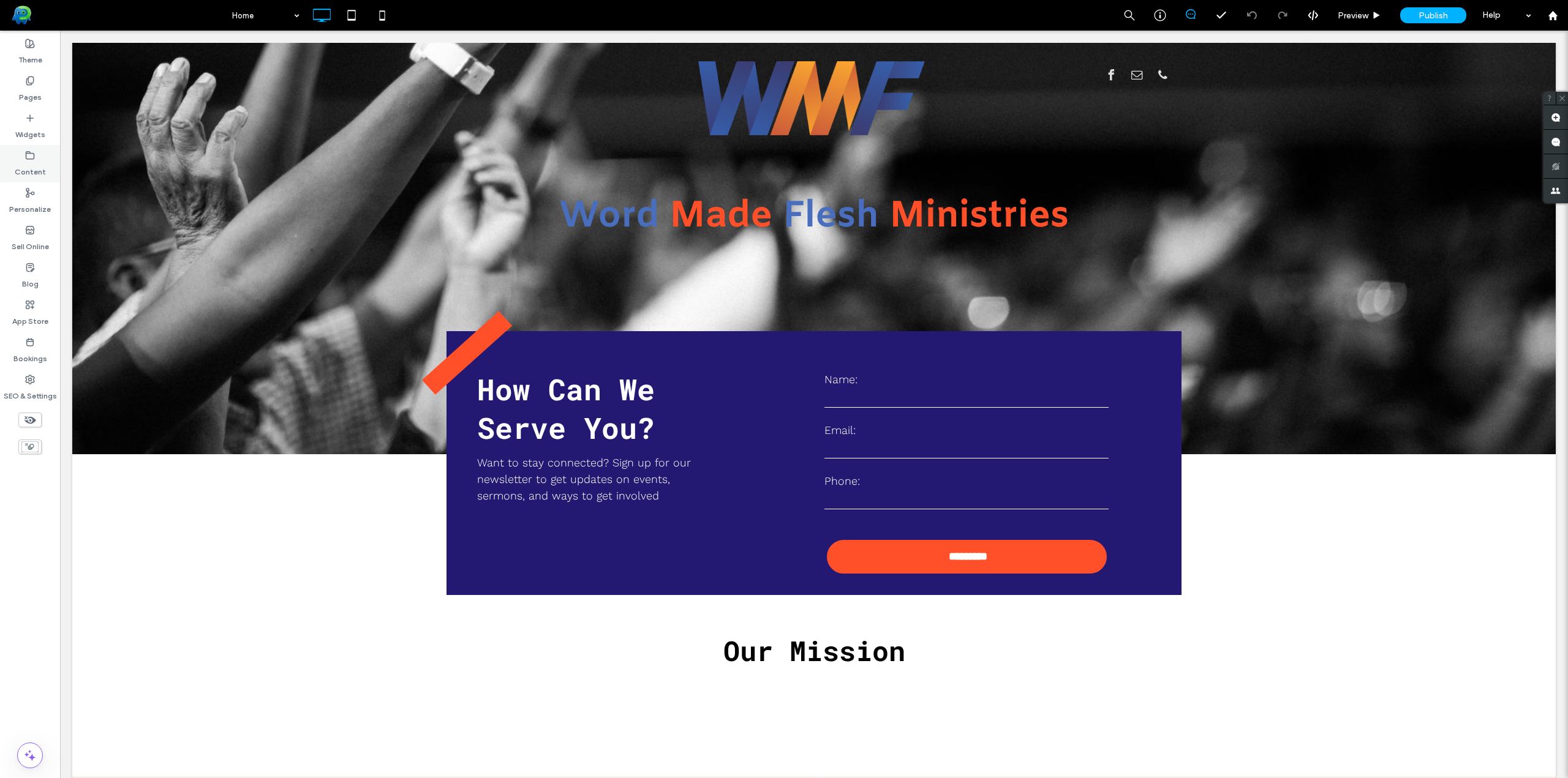
click at [36, 164] on label "Content" at bounding box center [30, 169] width 31 height 17
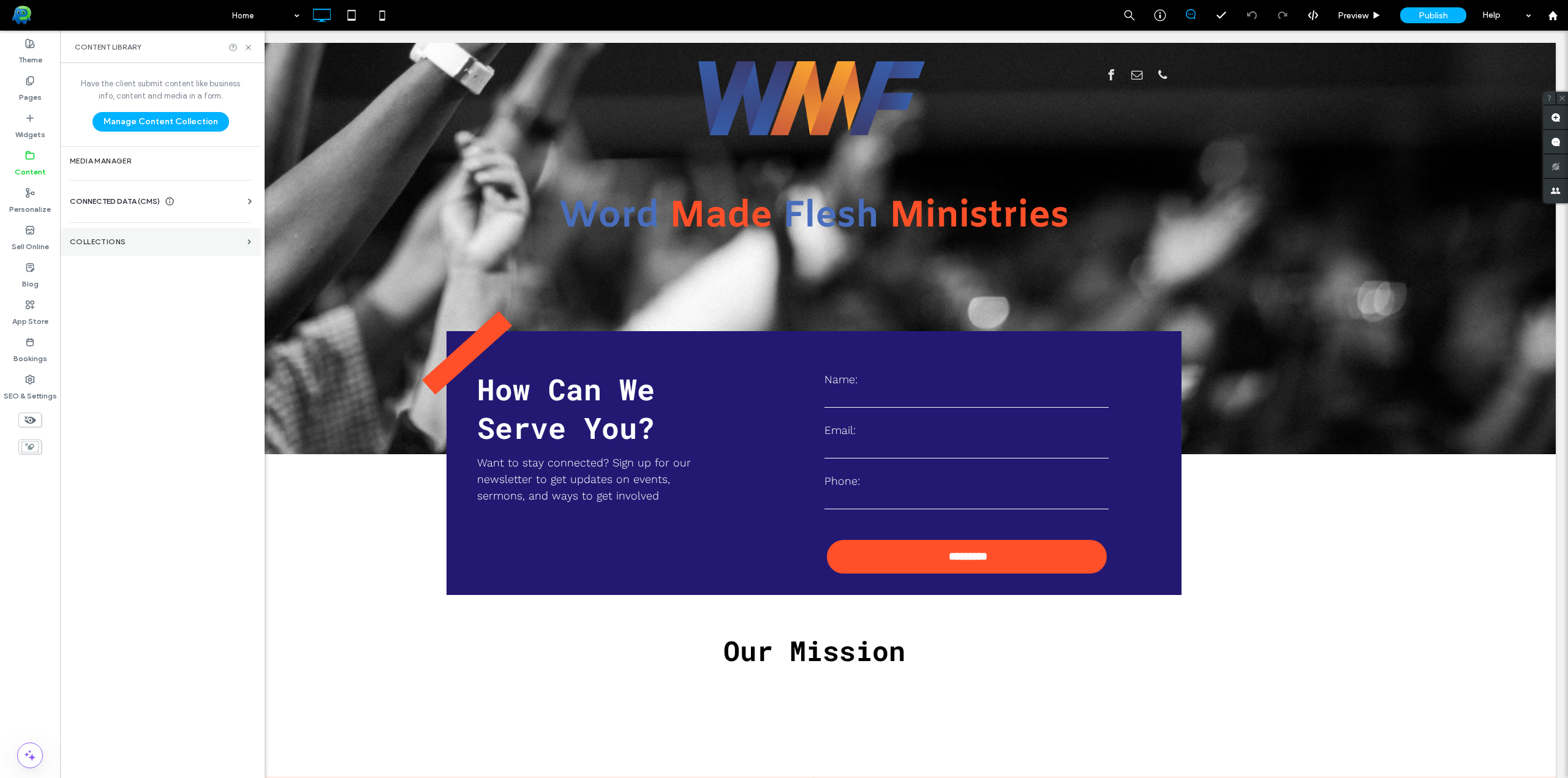
click at [173, 246] on label "Collections" at bounding box center [156, 241] width 173 height 8
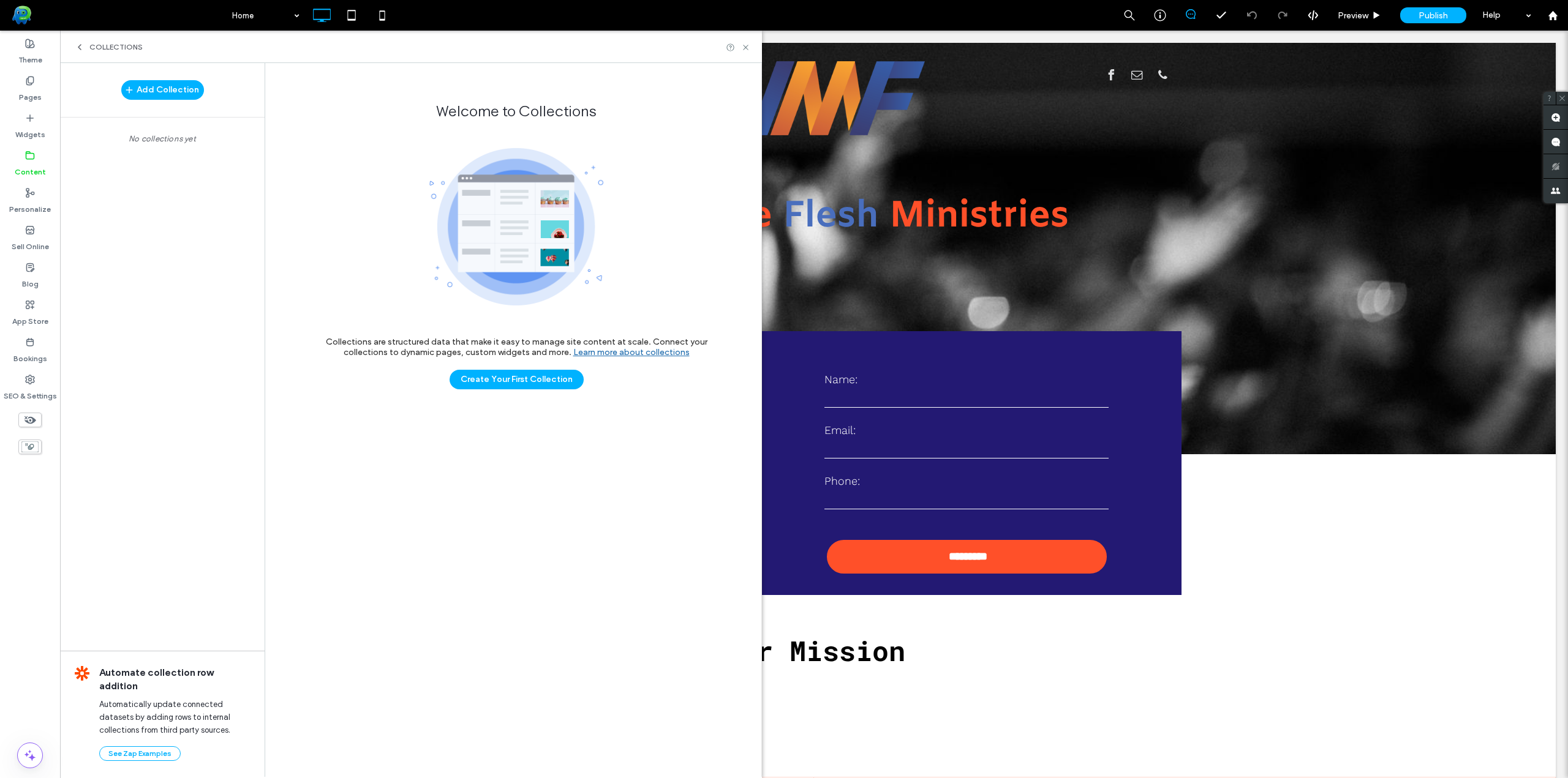
click at [26, 166] on label "Content" at bounding box center [30, 169] width 31 height 17
click at [27, 168] on label "Content" at bounding box center [30, 169] width 31 height 17
click at [101, 47] on span "Collections" at bounding box center [116, 47] width 53 height 10
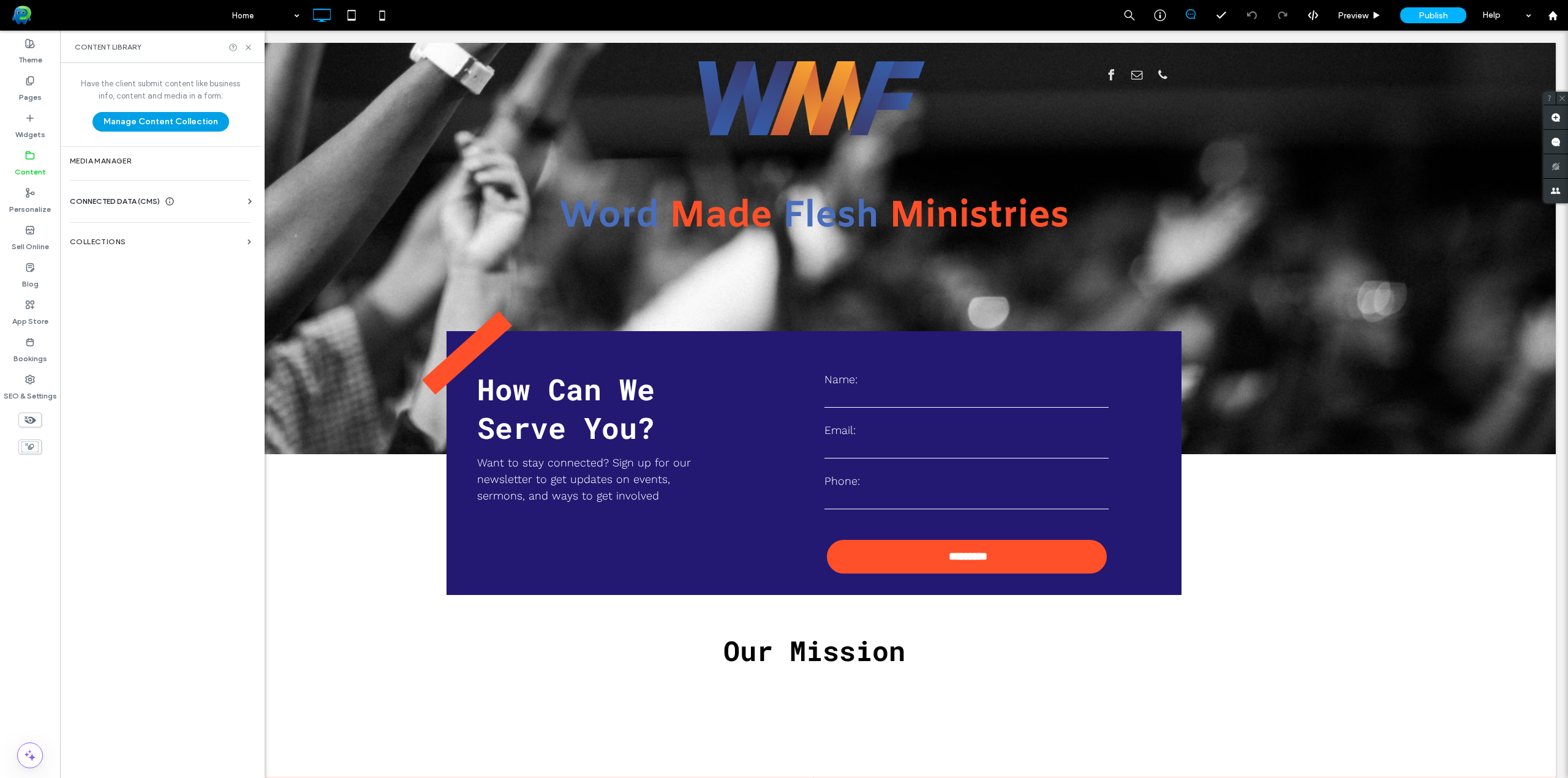
click at [182, 128] on button "Manage Content Collection" at bounding box center [160, 122] width 137 height 20
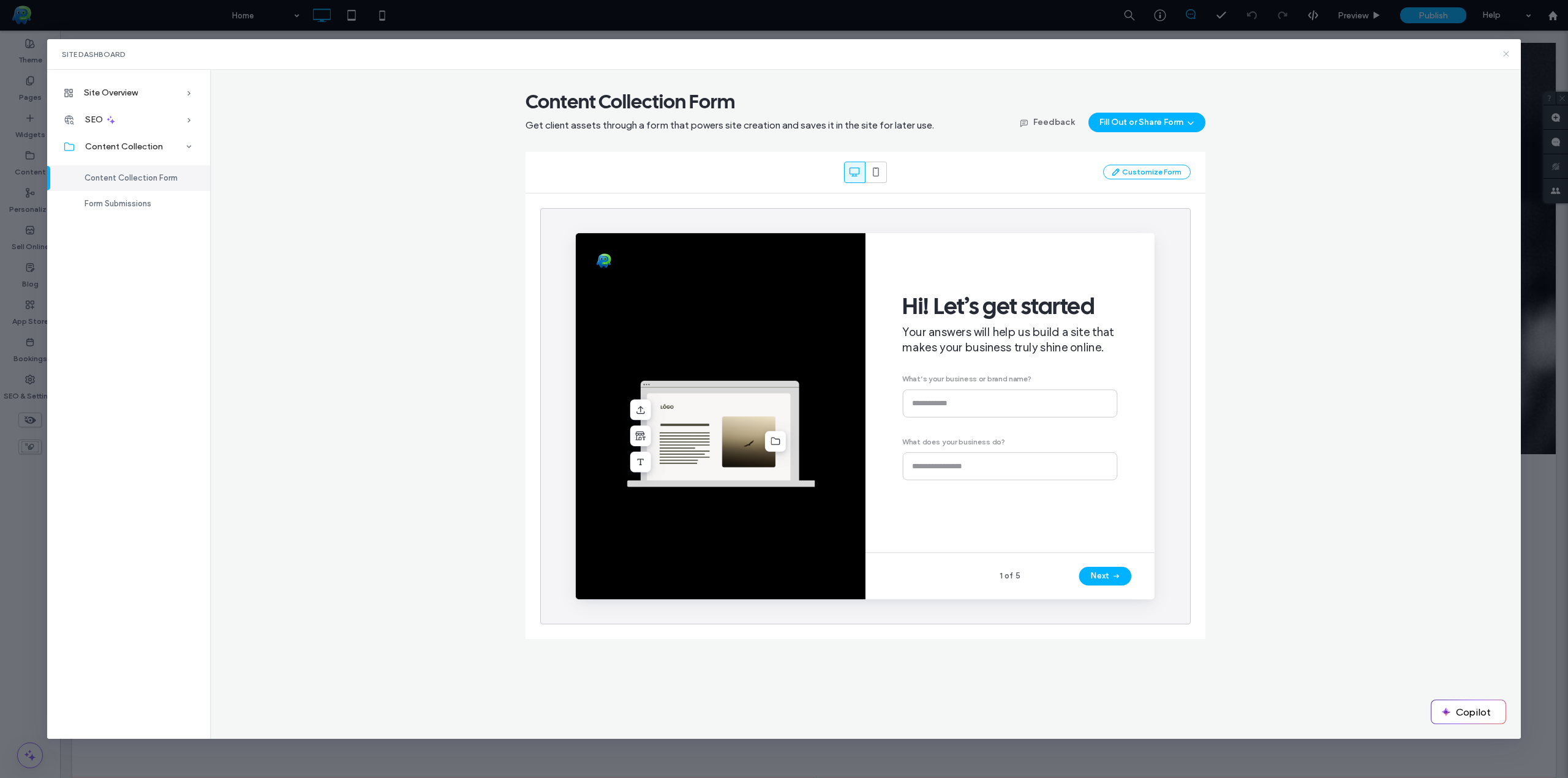
click at [1507, 56] on icon at bounding box center [1505, 53] width 10 height 10
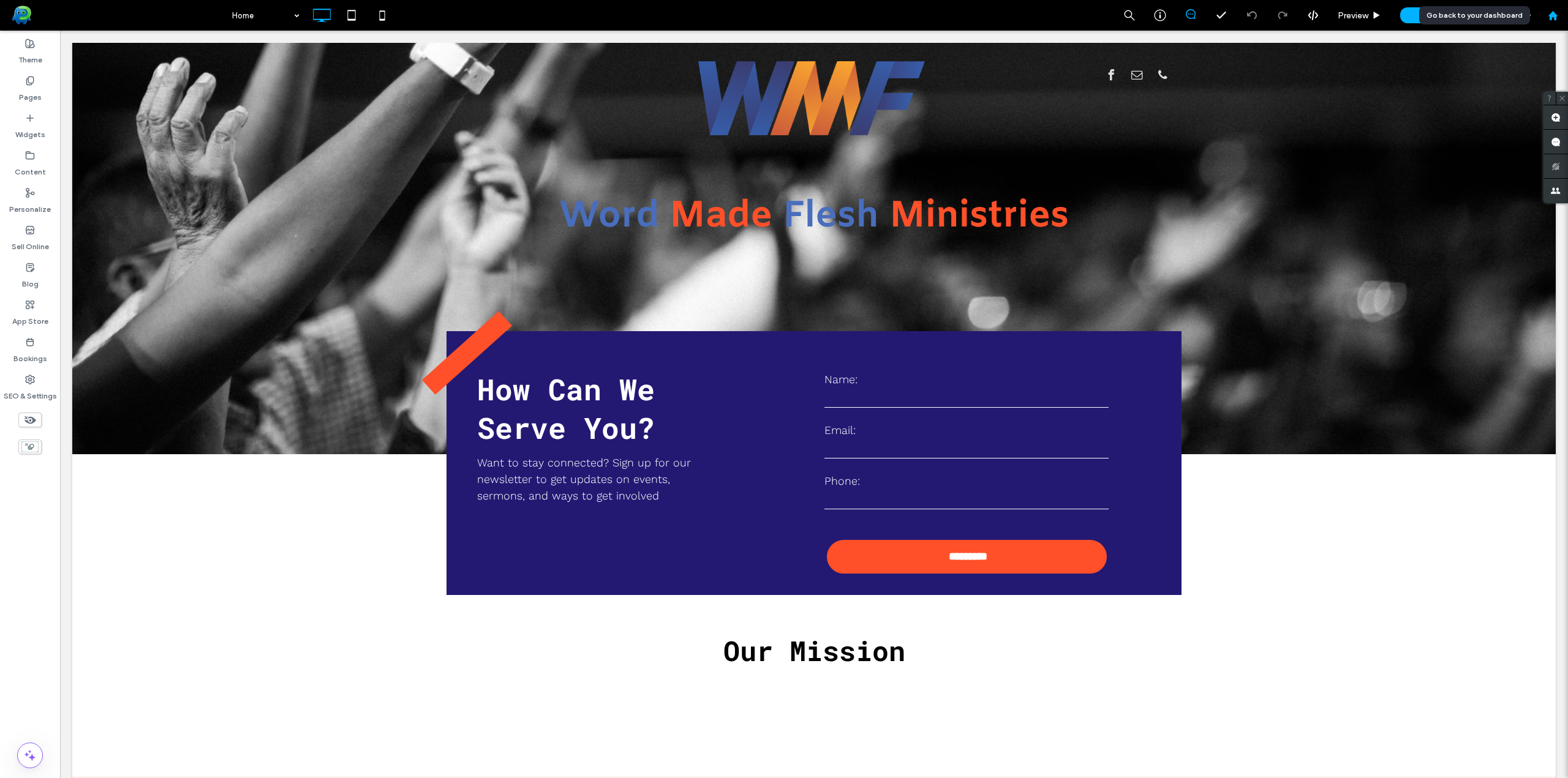
click at [1553, 17] on icon at bounding box center [1553, 16] width 11 height 11
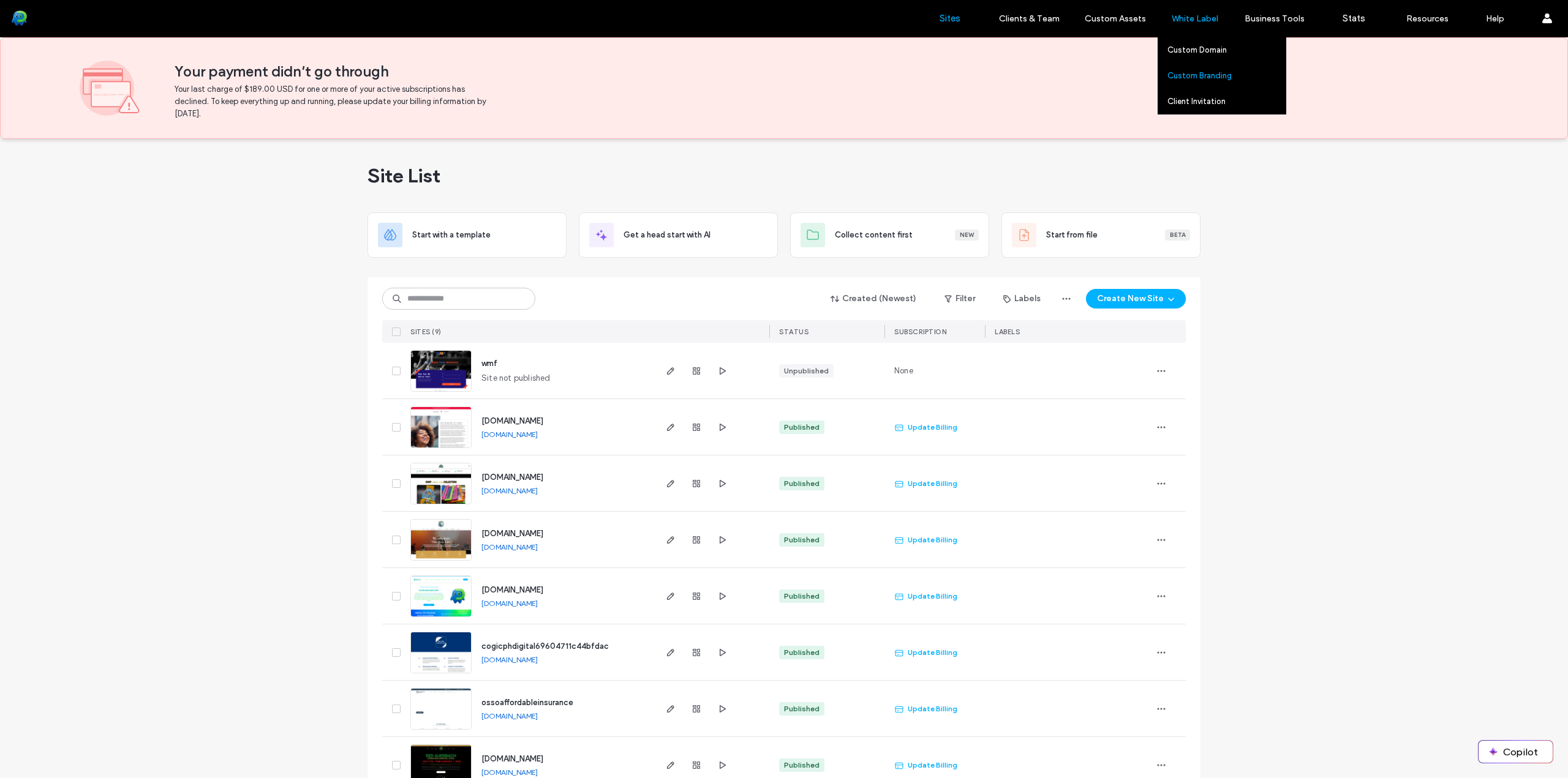
click at [1210, 75] on label "Custom Branding" at bounding box center [1199, 76] width 64 height 9
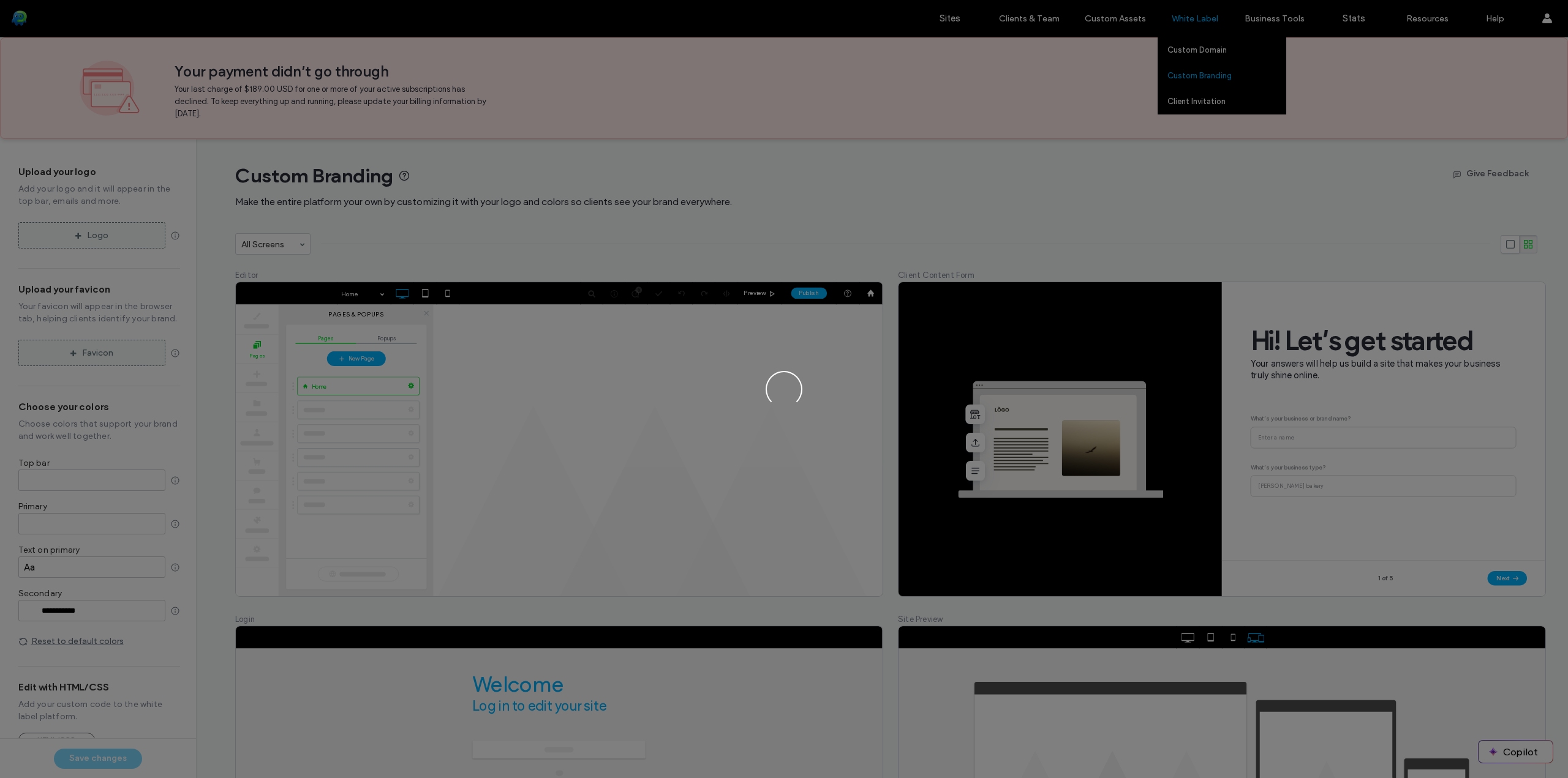
type input "*******"
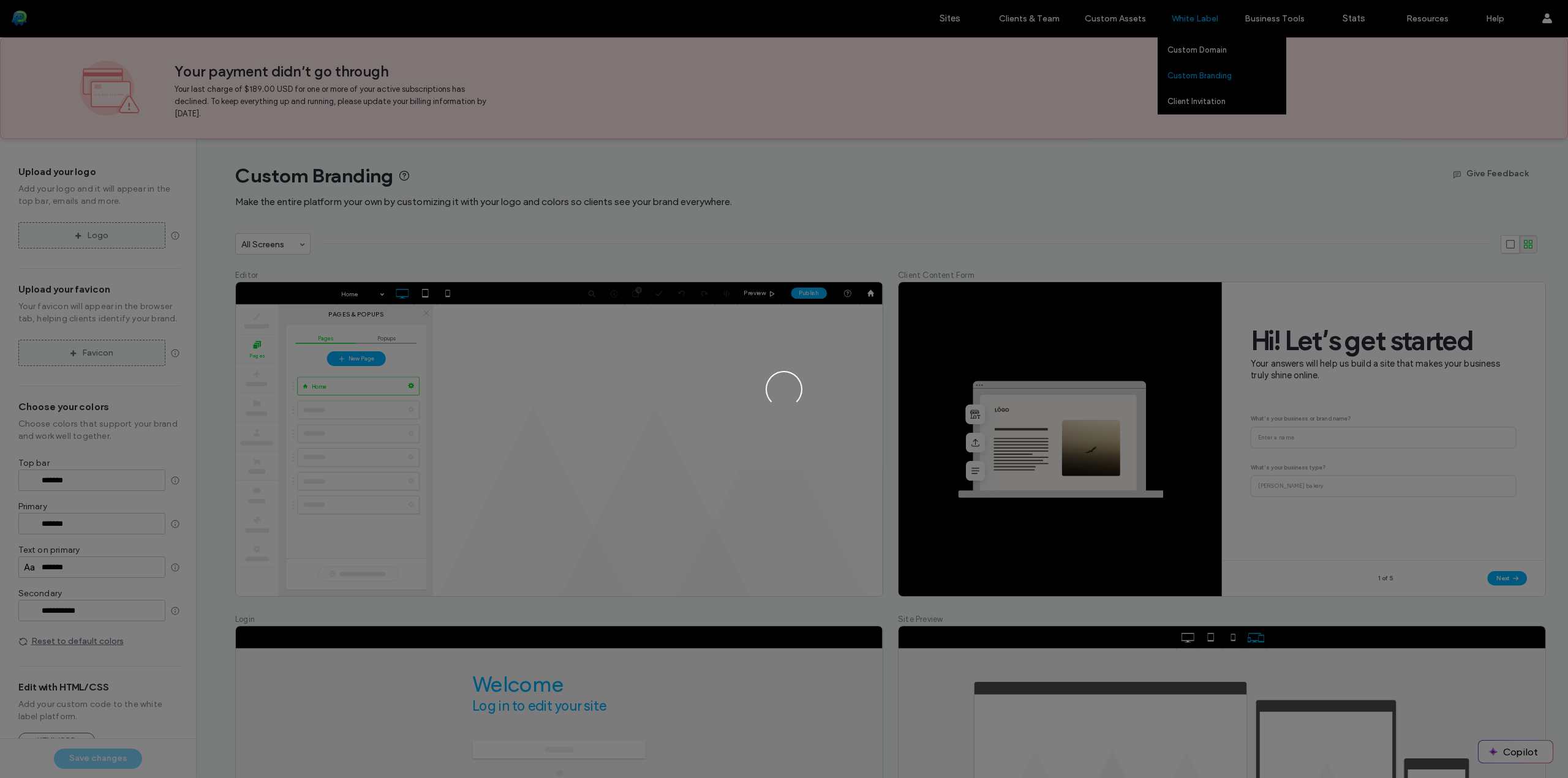
type input "*******"
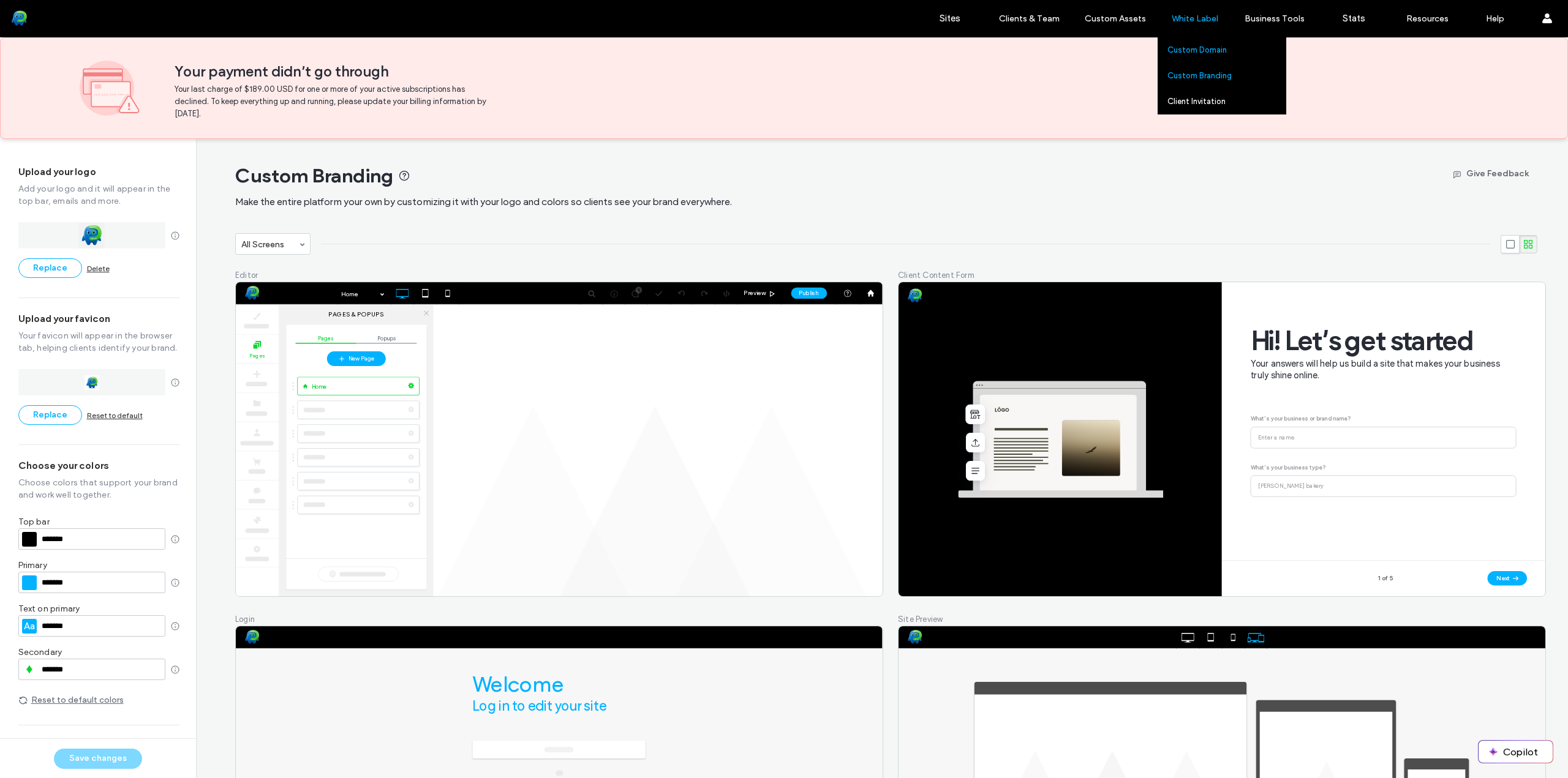
click at [1202, 52] on label "Custom Domain" at bounding box center [1197, 50] width 60 height 9
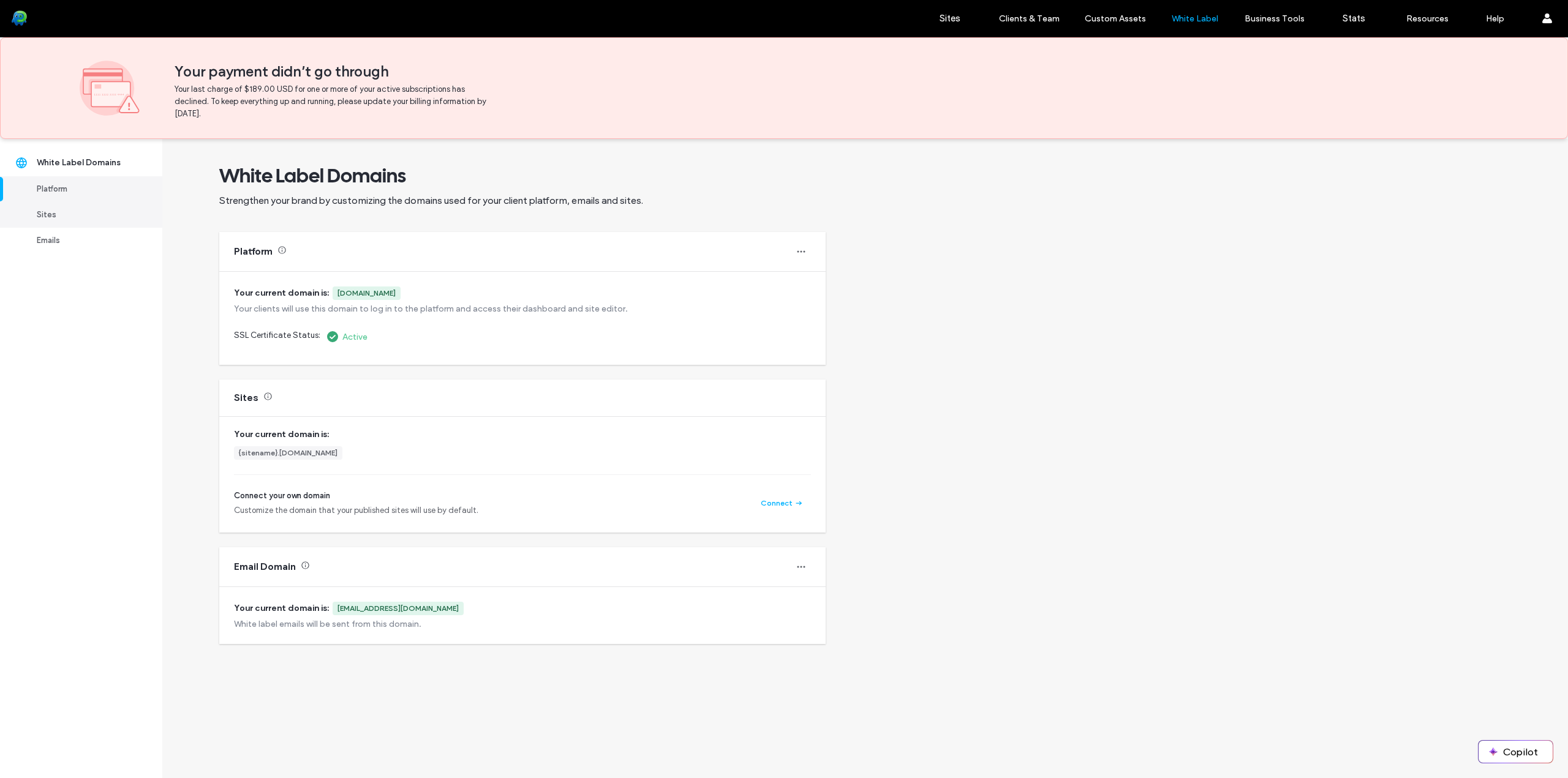
click at [73, 215] on div "Sites" at bounding box center [86, 215] width 100 height 12
click at [67, 239] on div "Emails" at bounding box center [86, 241] width 100 height 12
click at [64, 220] on div "Sites" at bounding box center [86, 215] width 100 height 12
click at [60, 196] on link "Platform" at bounding box center [81, 189] width 162 height 26
click at [63, 241] on div "Emails" at bounding box center [86, 241] width 100 height 12
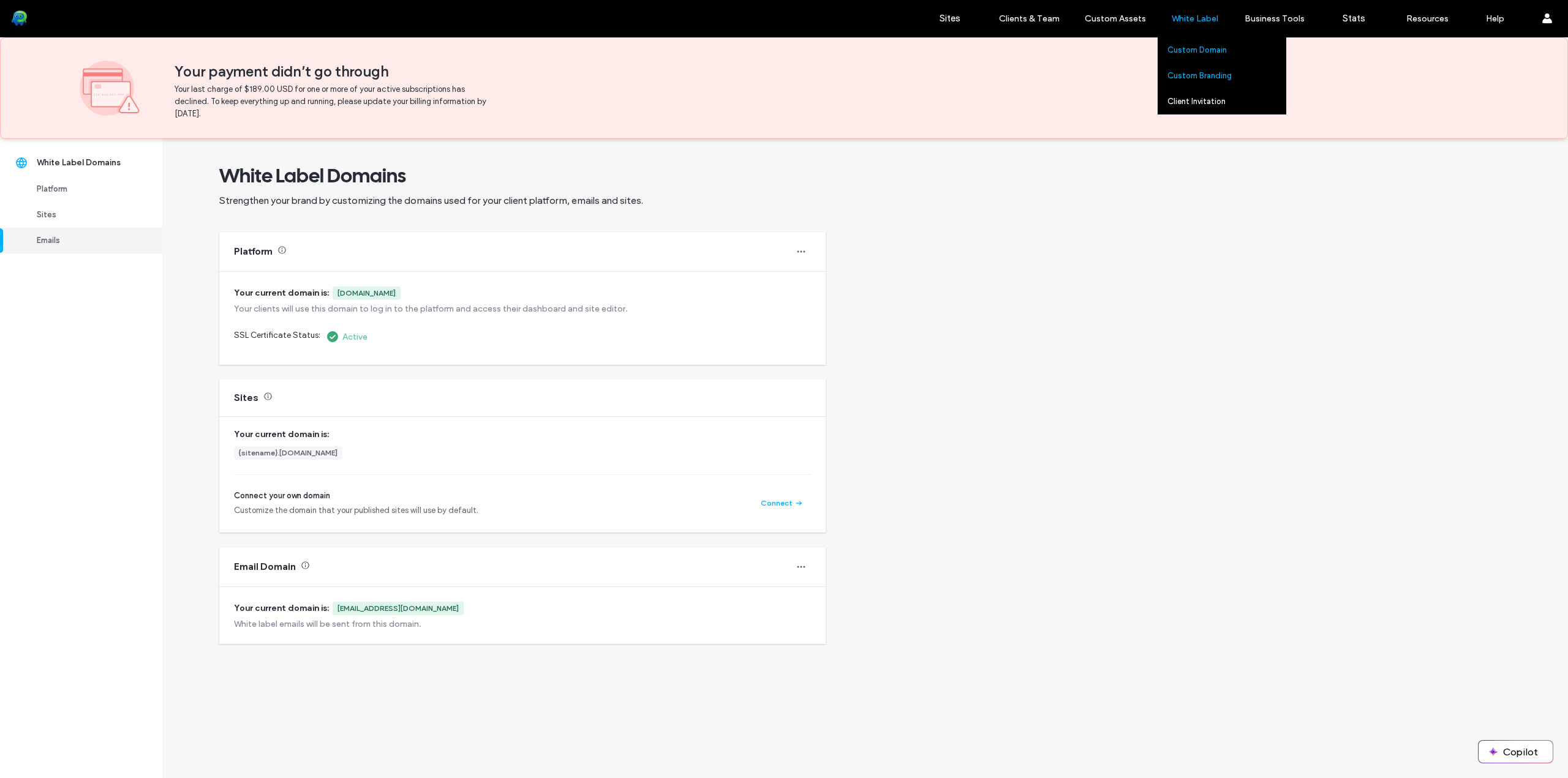
click at [1210, 76] on label "Custom Branding" at bounding box center [1199, 76] width 64 height 9
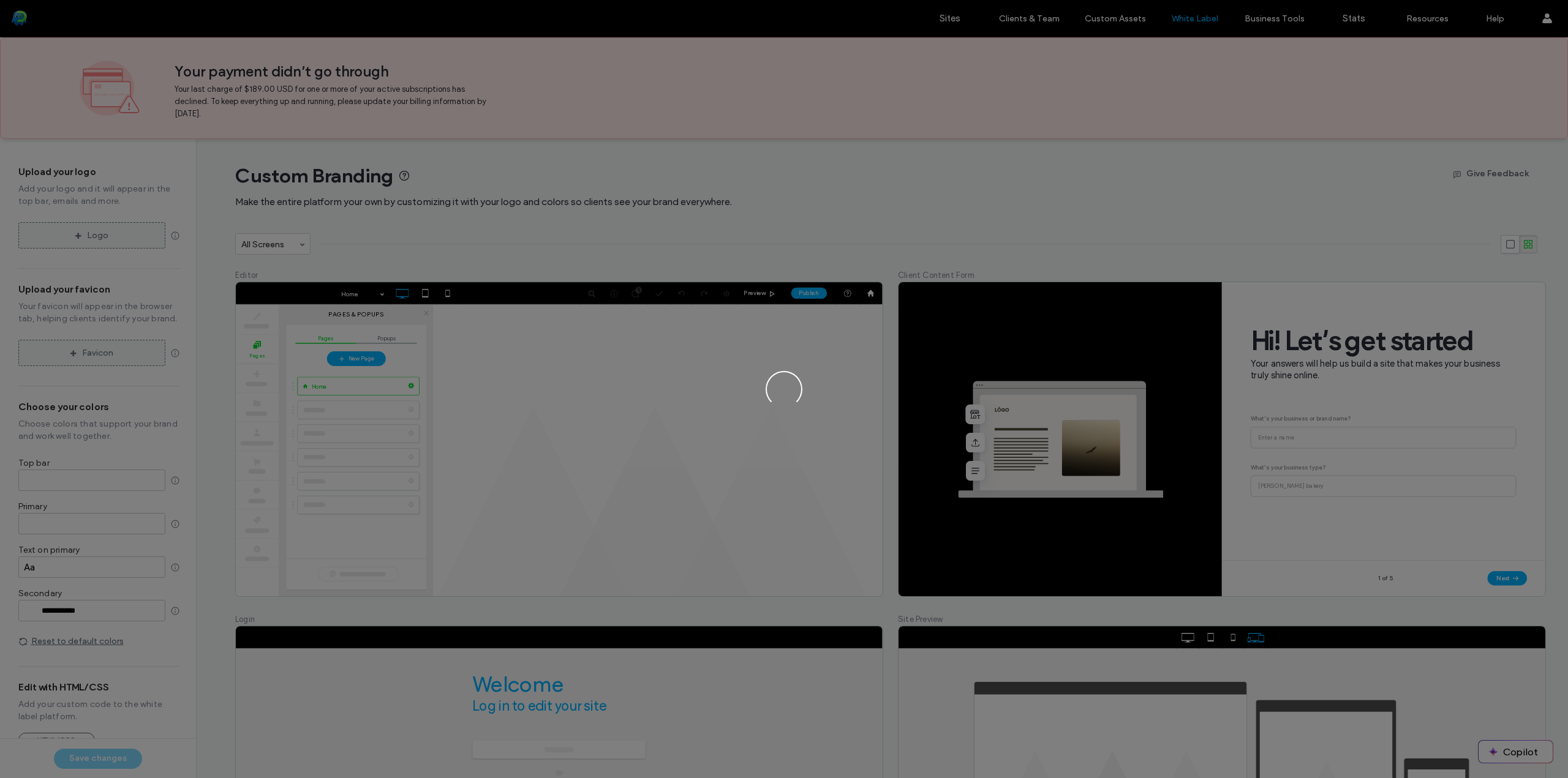
type input "*******"
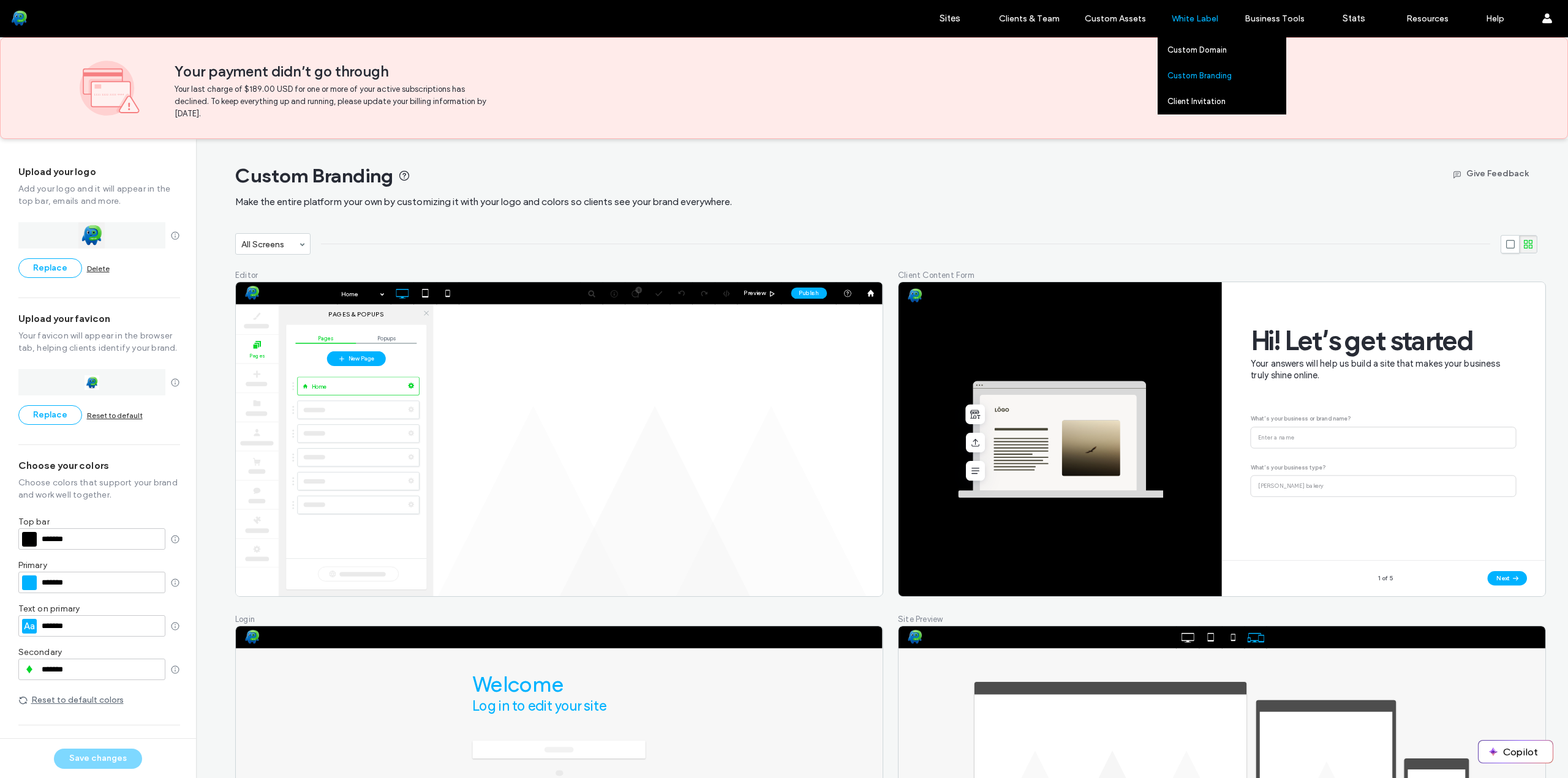
type input "*******"
click at [1192, 105] on label "Client Invitation" at bounding box center [1196, 102] width 58 height 9
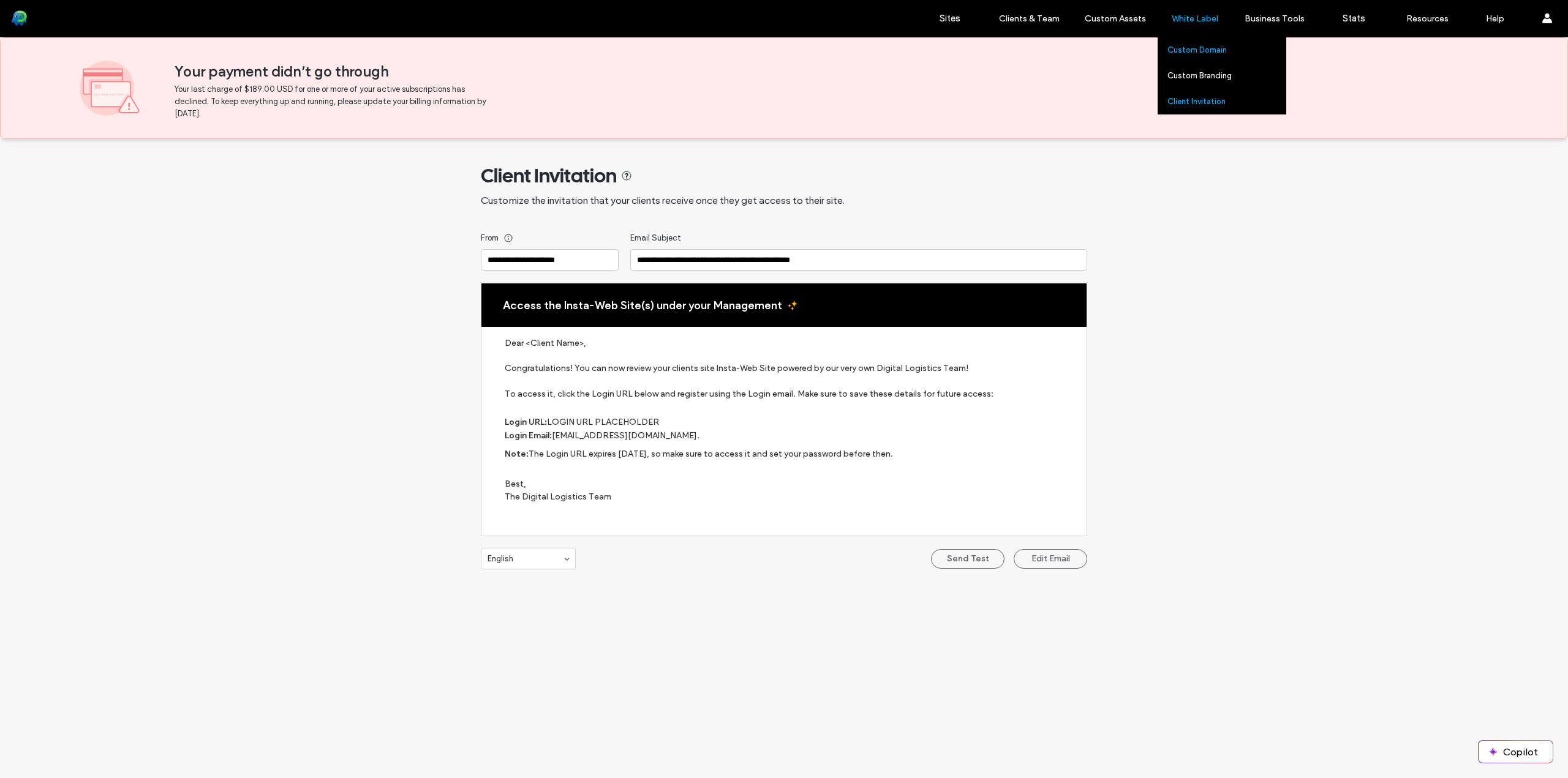
click at [1196, 47] on label "Custom Domain" at bounding box center [1197, 50] width 60 height 9
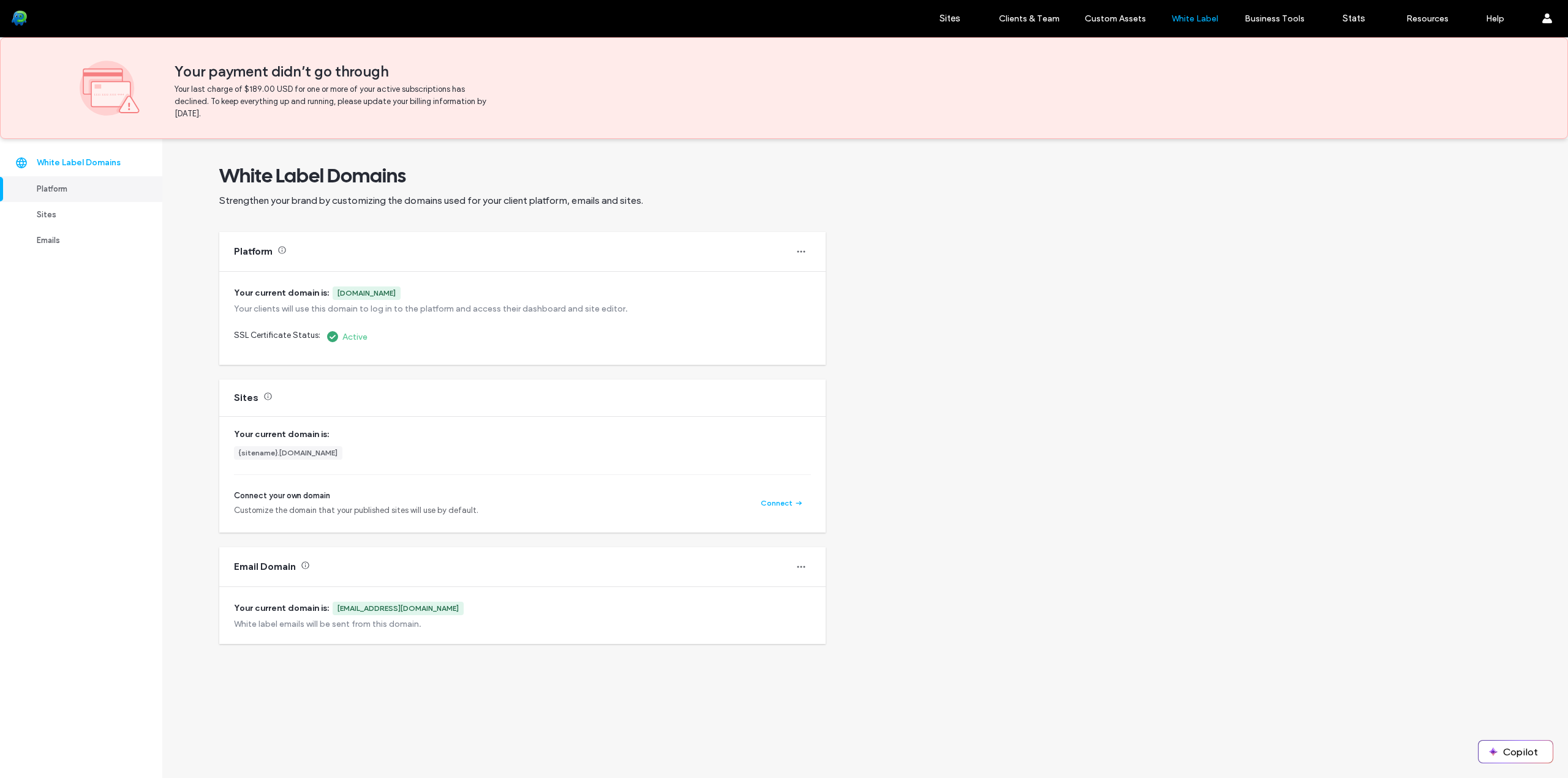
click at [108, 160] on div "White Label Domains" at bounding box center [86, 163] width 100 height 12
click at [955, 23] on label "Sites" at bounding box center [949, 18] width 21 height 11
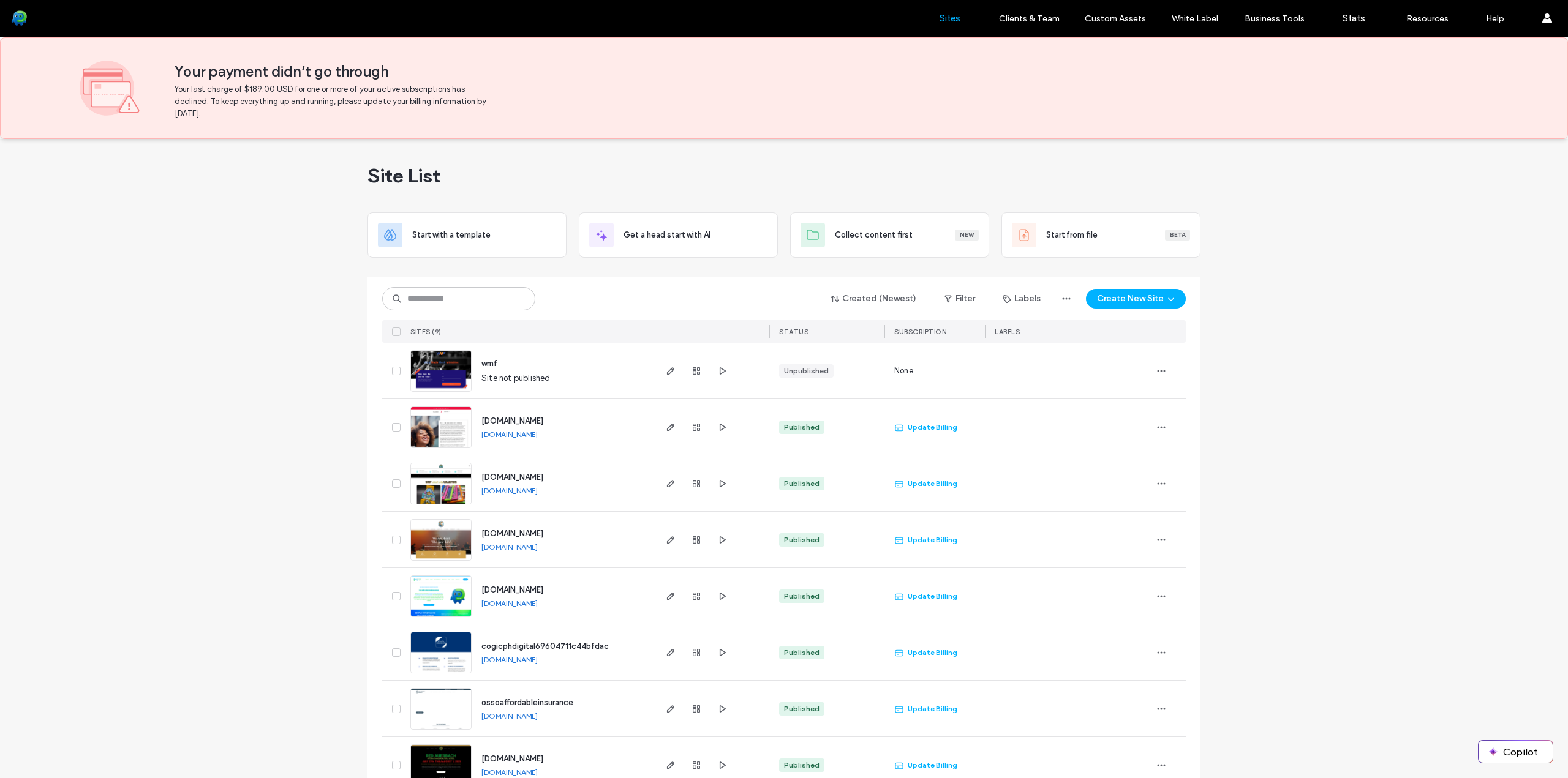
click at [1356, 322] on div "Site List Start with a template Get a head start with AI Collect content first …" at bounding box center [784, 502] width 1568 height 725
click at [959, 12] on link "Sites" at bounding box center [949, 18] width 73 height 37
click at [1012, 20] on label "Clients & Team" at bounding box center [1029, 19] width 60 height 11
